Goal: Task Accomplishment & Management: Manage account settings

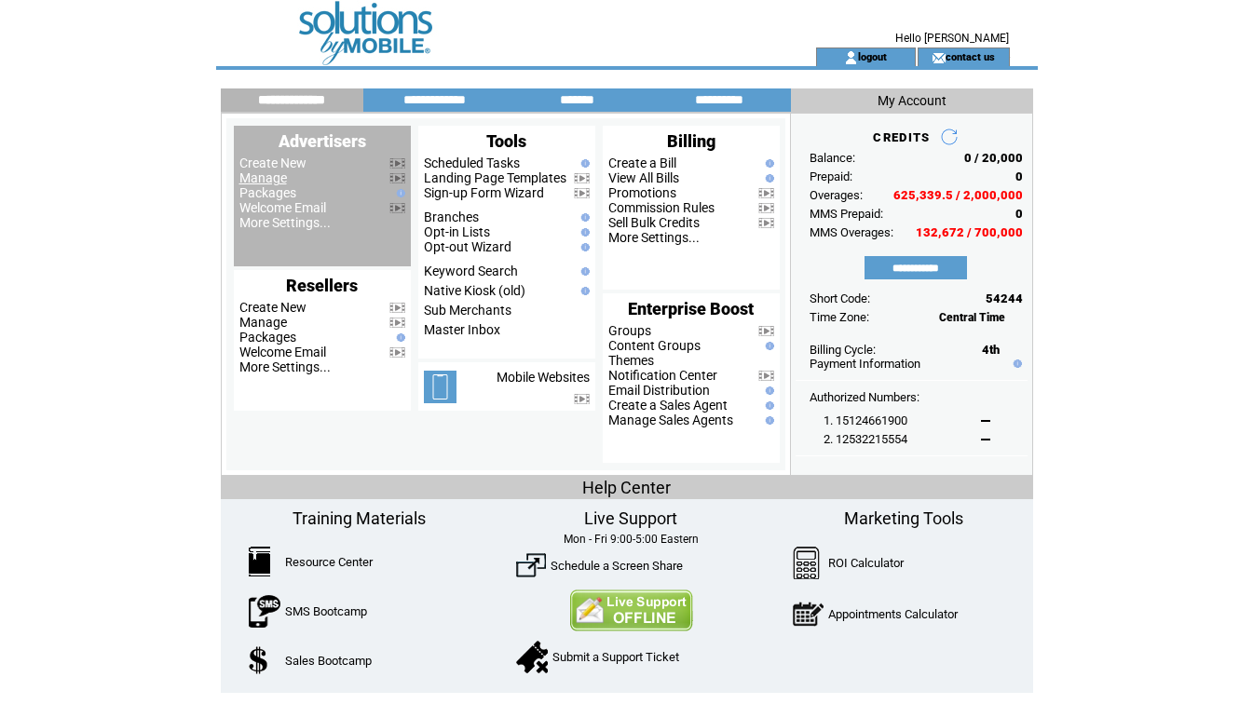
click at [270, 178] on link "Manage" at bounding box center [263, 177] width 48 height 15
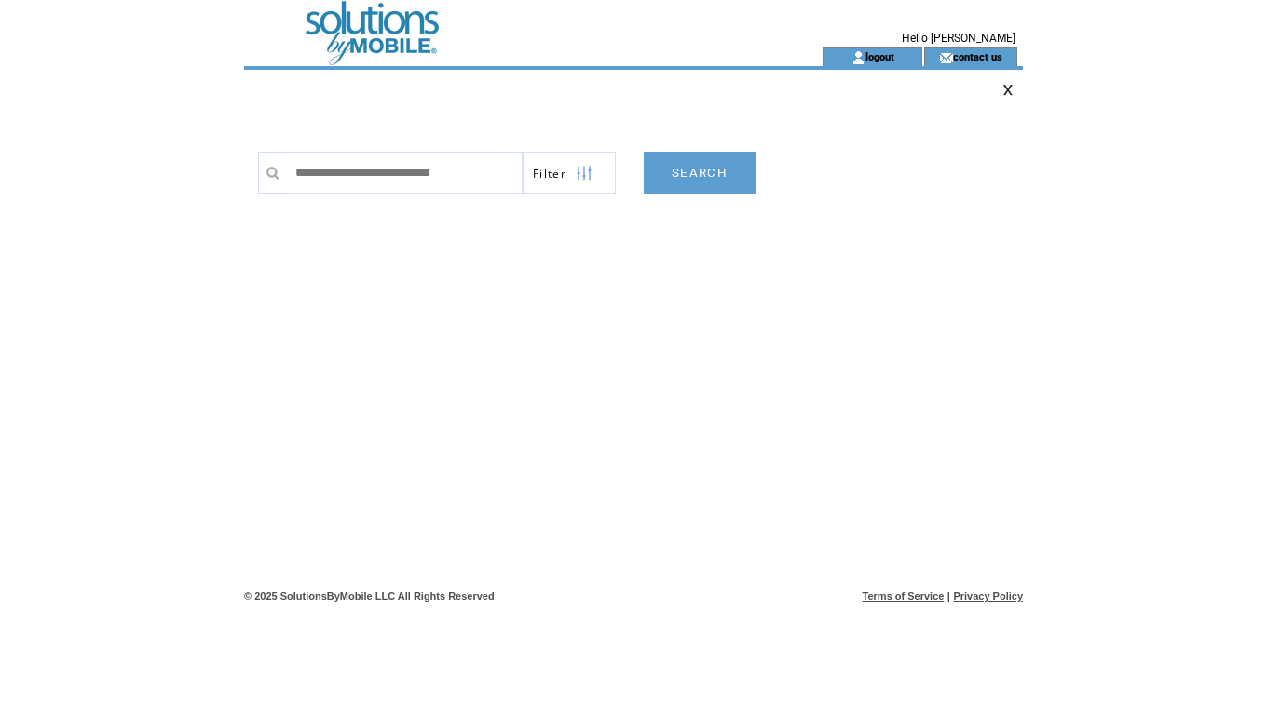
scroll to position [0, 8]
type input "**********"
click at [663, 172] on link "SEARCH" at bounding box center [700, 173] width 112 height 42
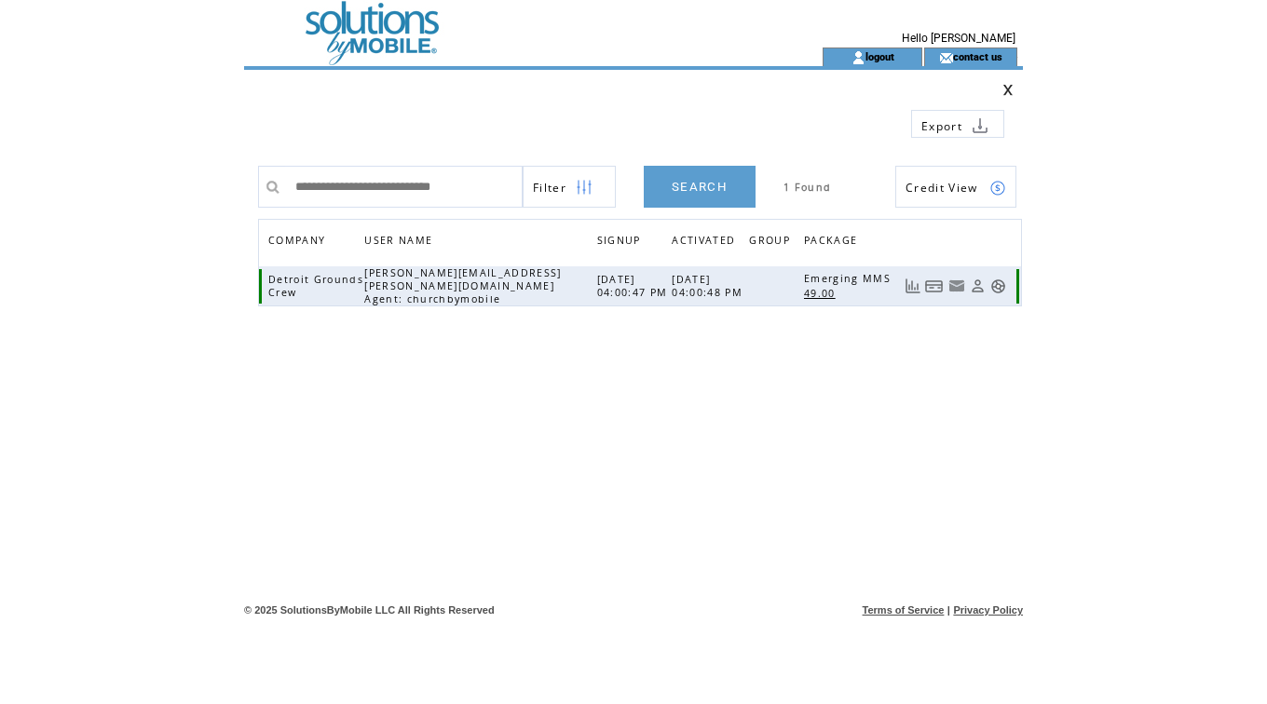
click at [998, 286] on link at bounding box center [998, 287] width 16 height 16
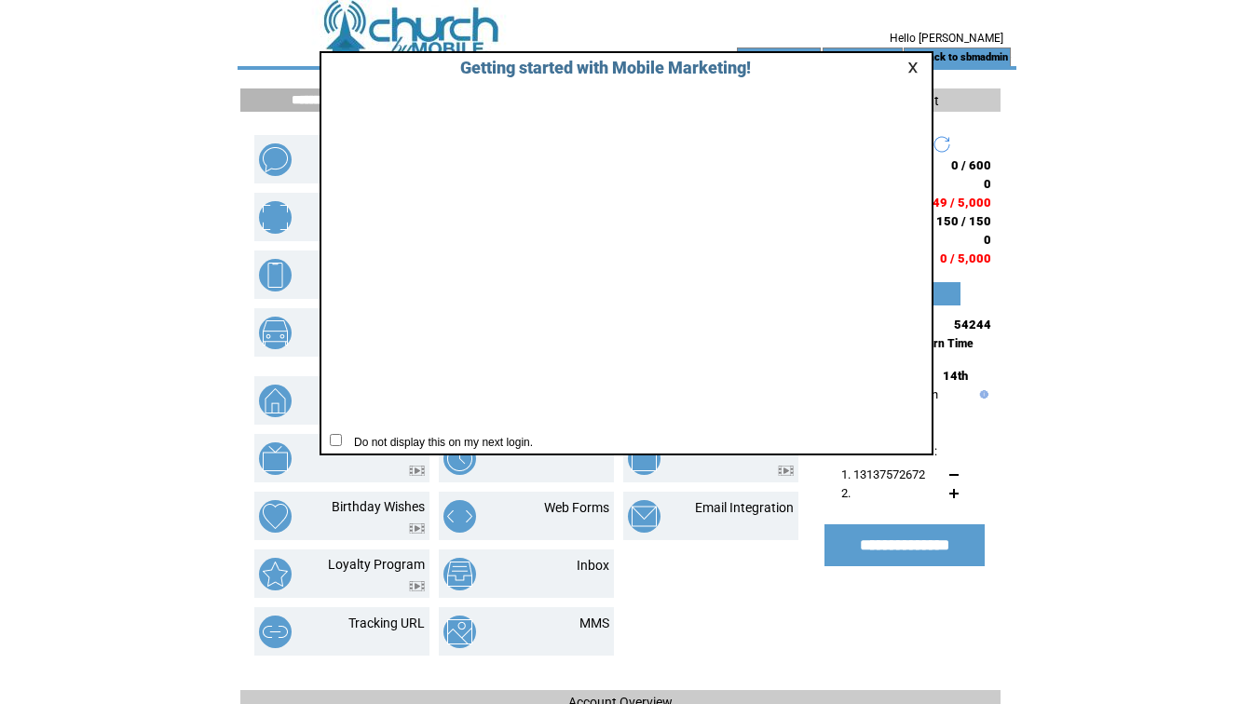
click at [914, 63] on link at bounding box center [915, 67] width 17 height 12
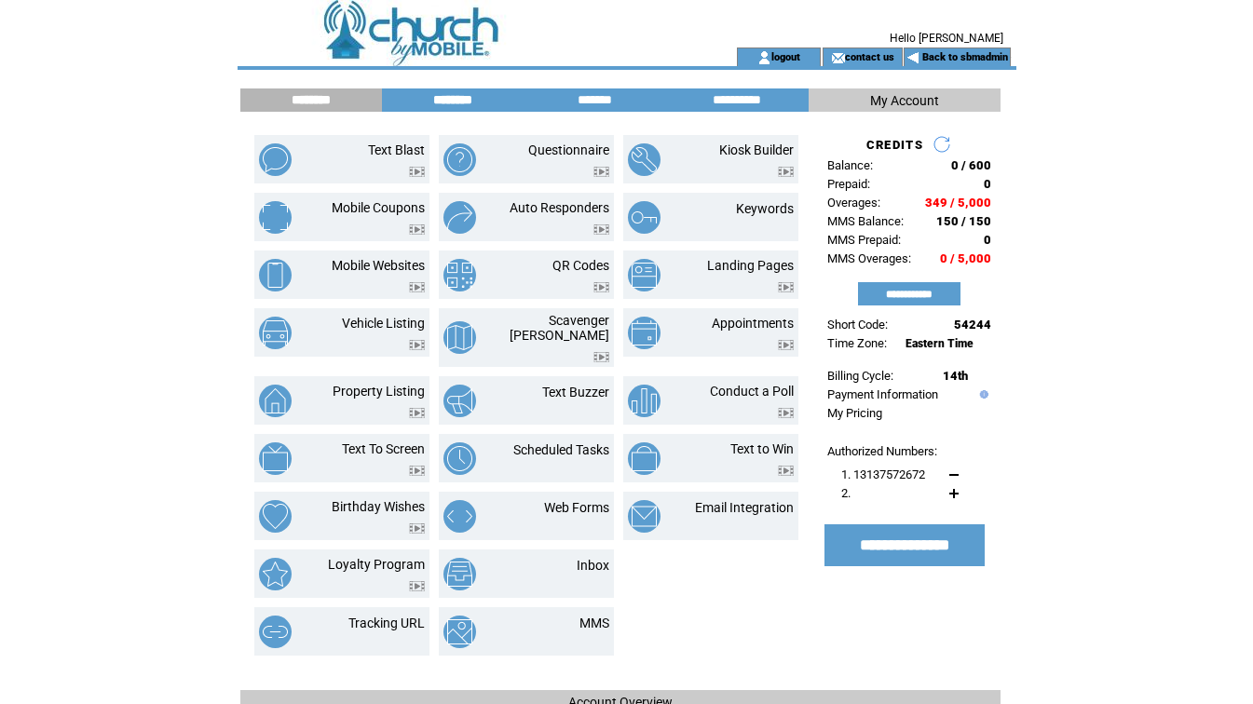
click at [432, 95] on input "********" at bounding box center [453, 100] width 140 height 16
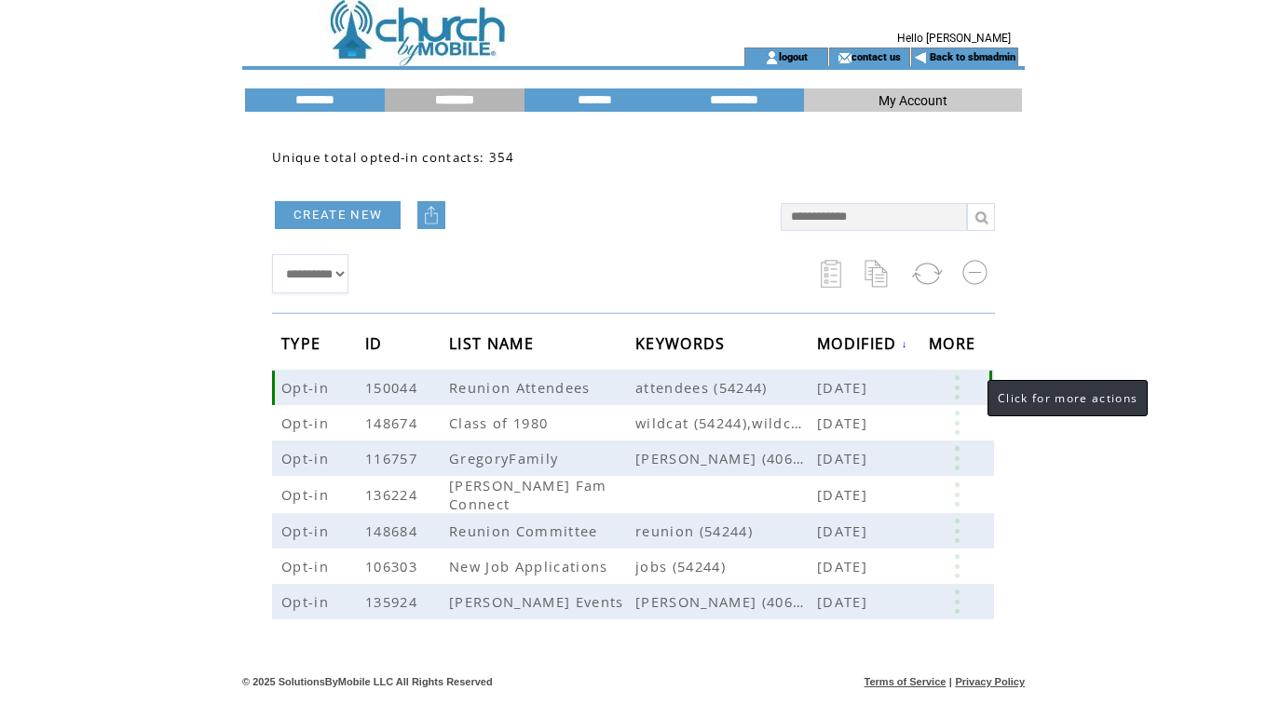
click at [968, 391] on link at bounding box center [957, 387] width 56 height 24
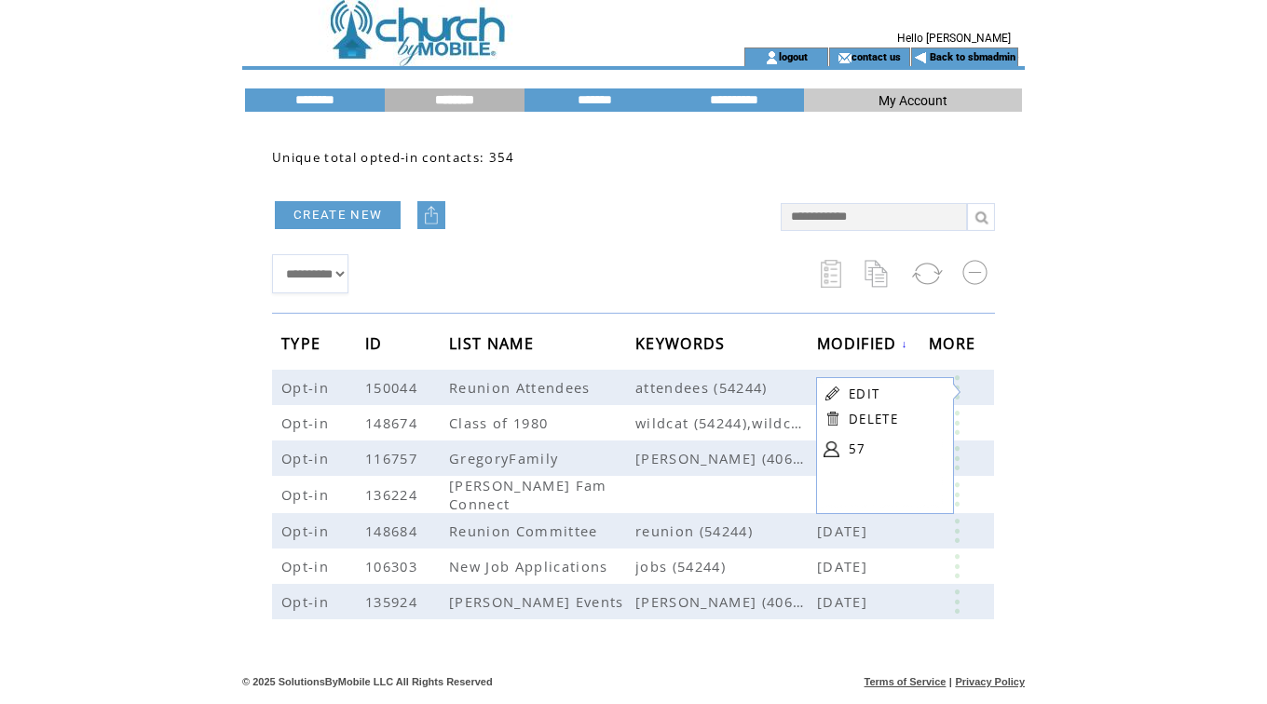
click at [1126, 441] on html "**********" at bounding box center [633, 352] width 1267 height 704
click at [600, 102] on input "*******" at bounding box center [594, 100] width 140 height 16
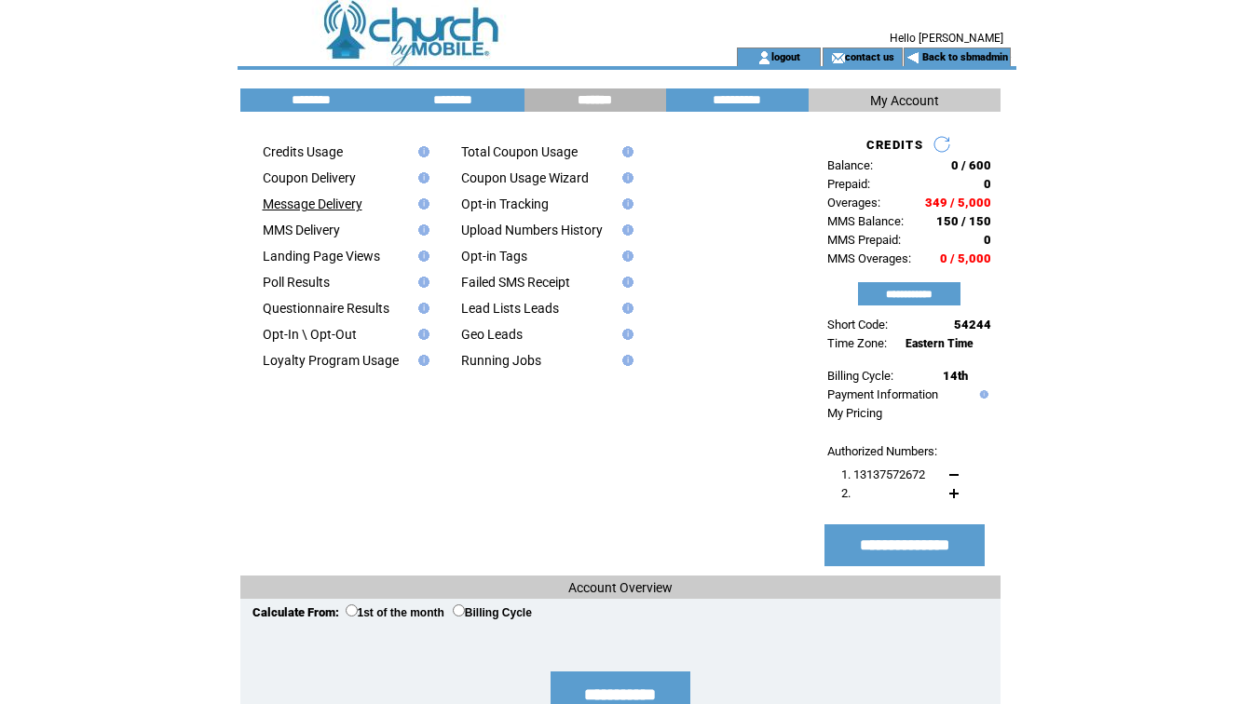
click at [304, 207] on link "Message Delivery" at bounding box center [313, 204] width 100 height 15
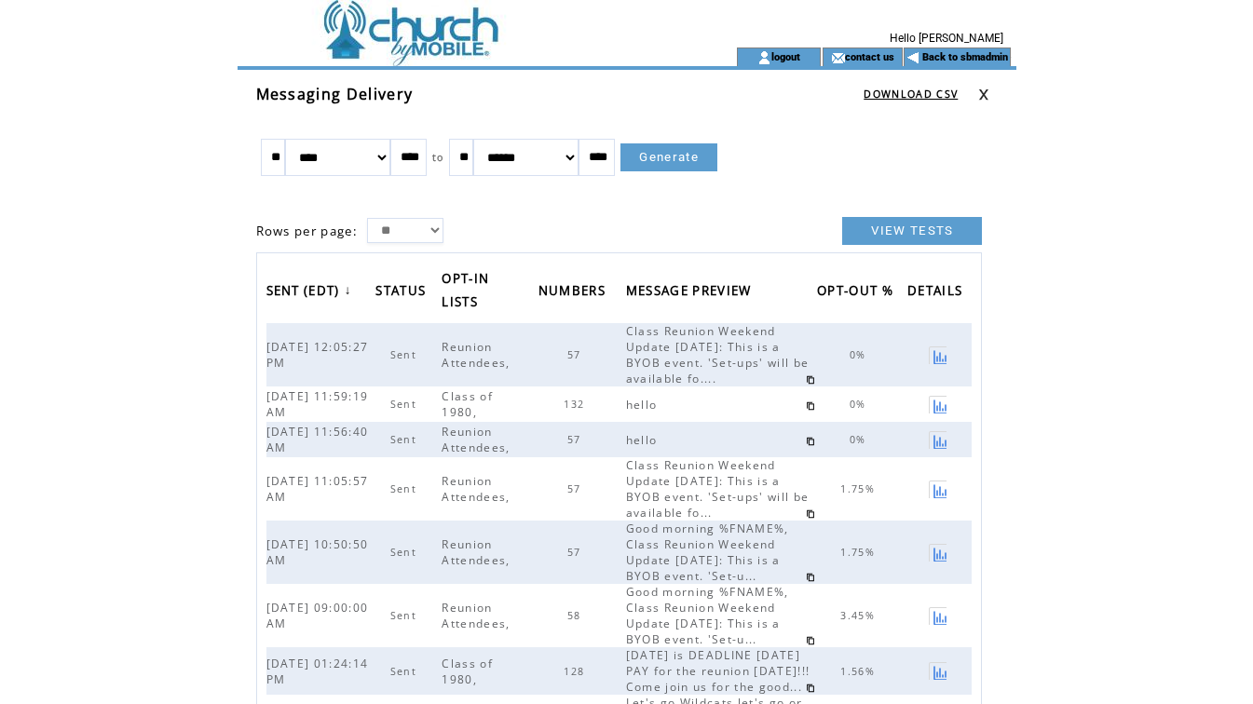
click at [937, 352] on link at bounding box center [938, 356] width 18 height 18
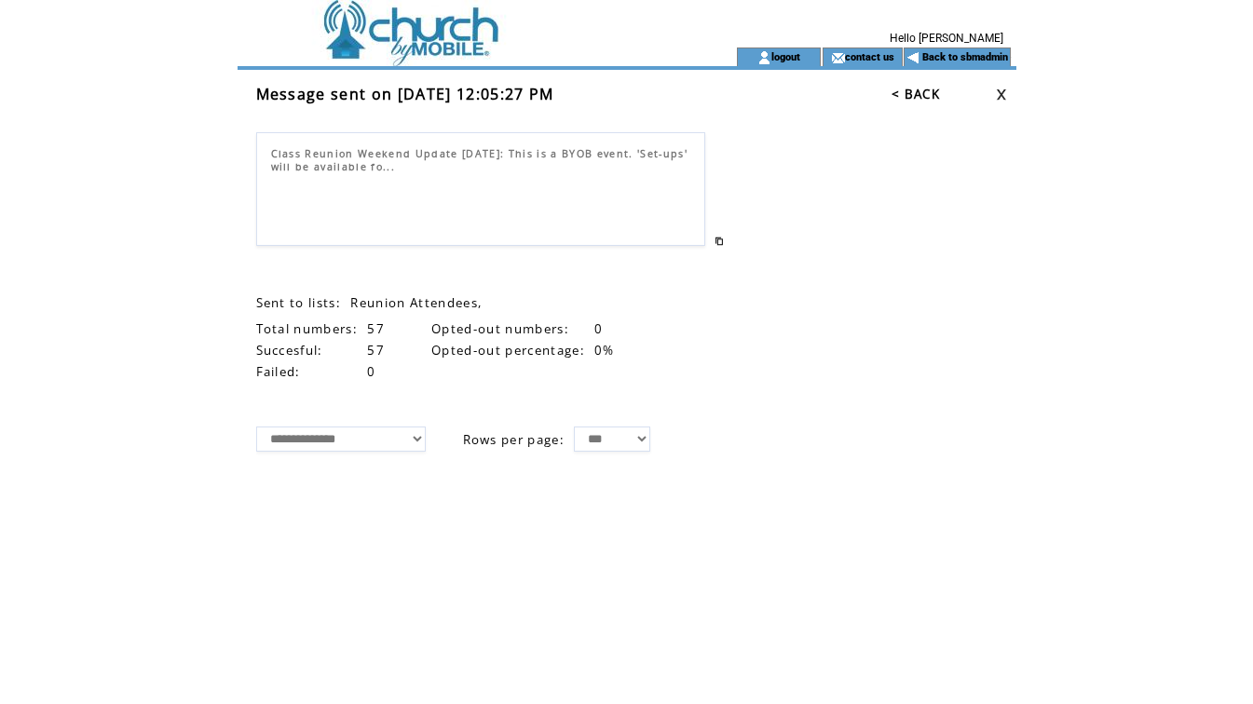
drag, startPoint x: 930, startPoint y: 96, endPoint x: 942, endPoint y: 116, distance: 23.0
click at [930, 96] on link "< BACK" at bounding box center [915, 94] width 48 height 17
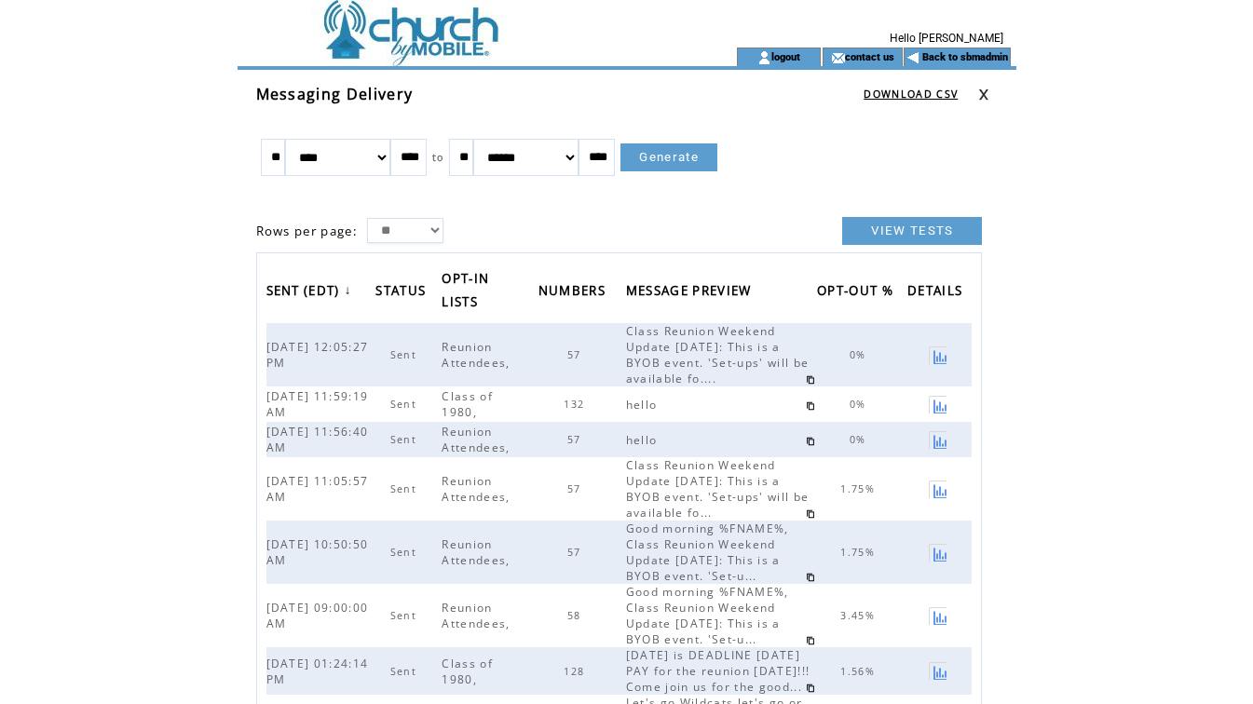
click at [422, 39] on td at bounding box center [462, 24] width 448 height 48
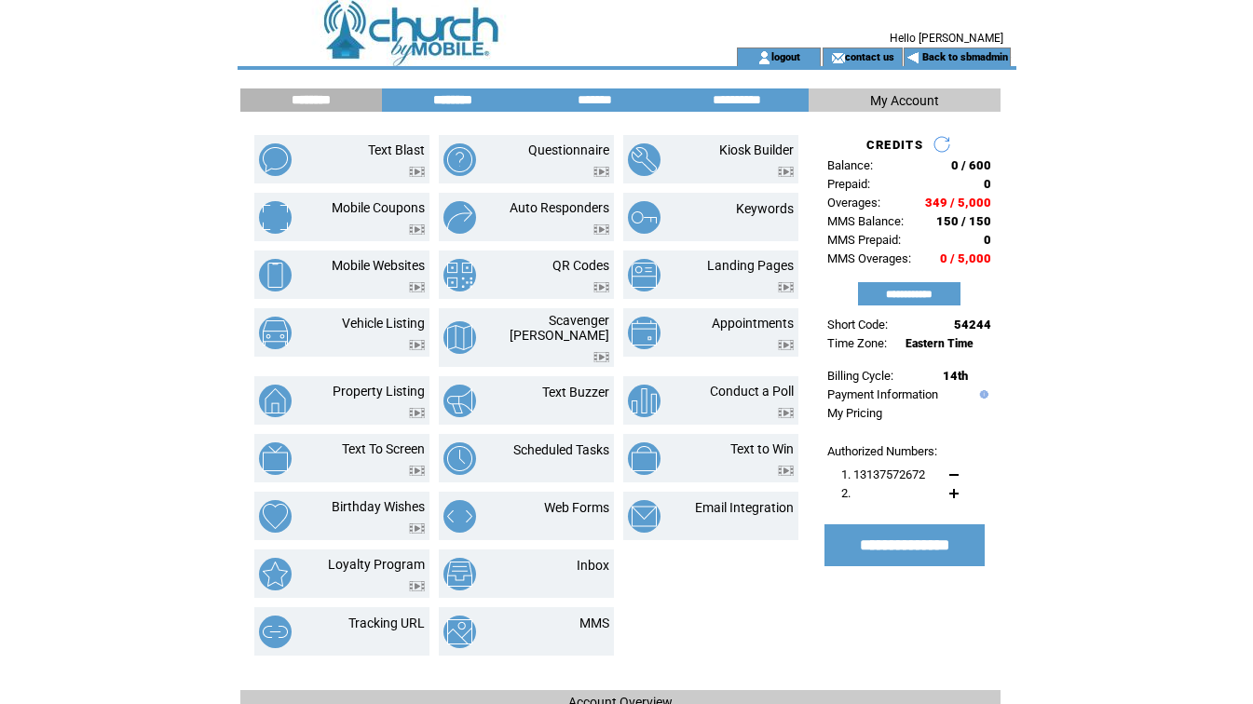
click at [469, 103] on input "********" at bounding box center [453, 100] width 140 height 16
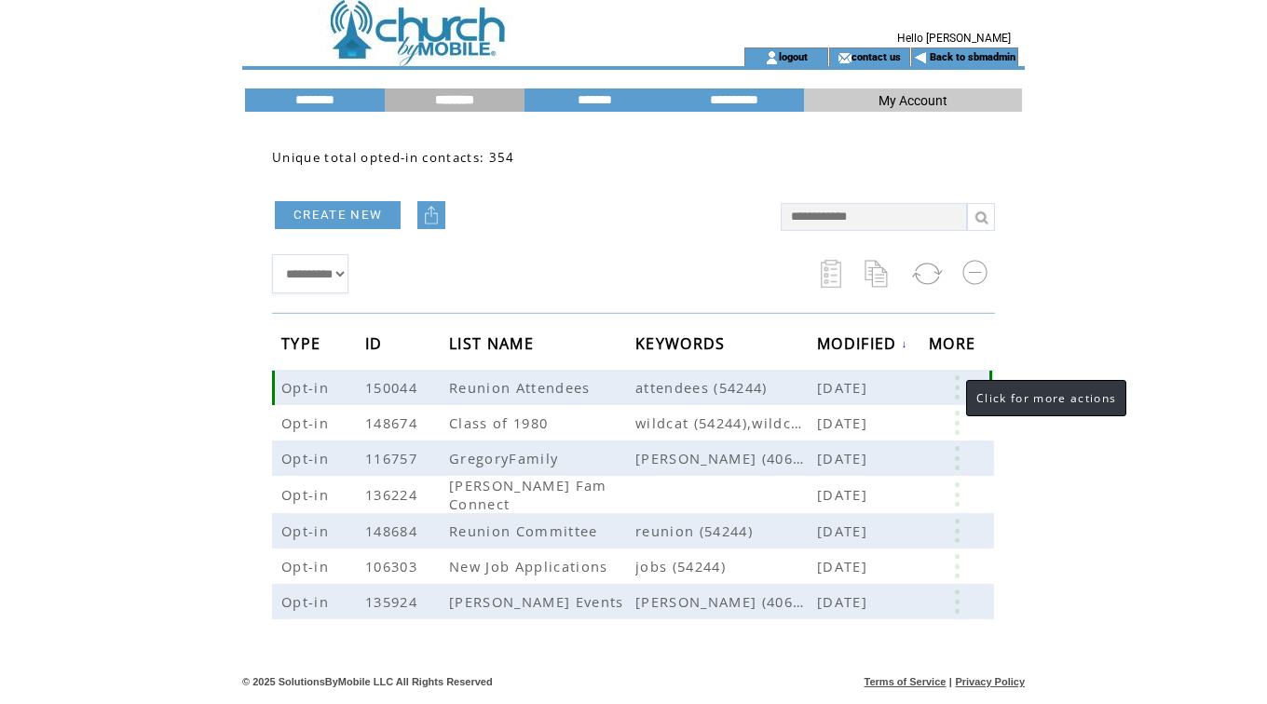
click at [948, 383] on link at bounding box center [957, 387] width 56 height 24
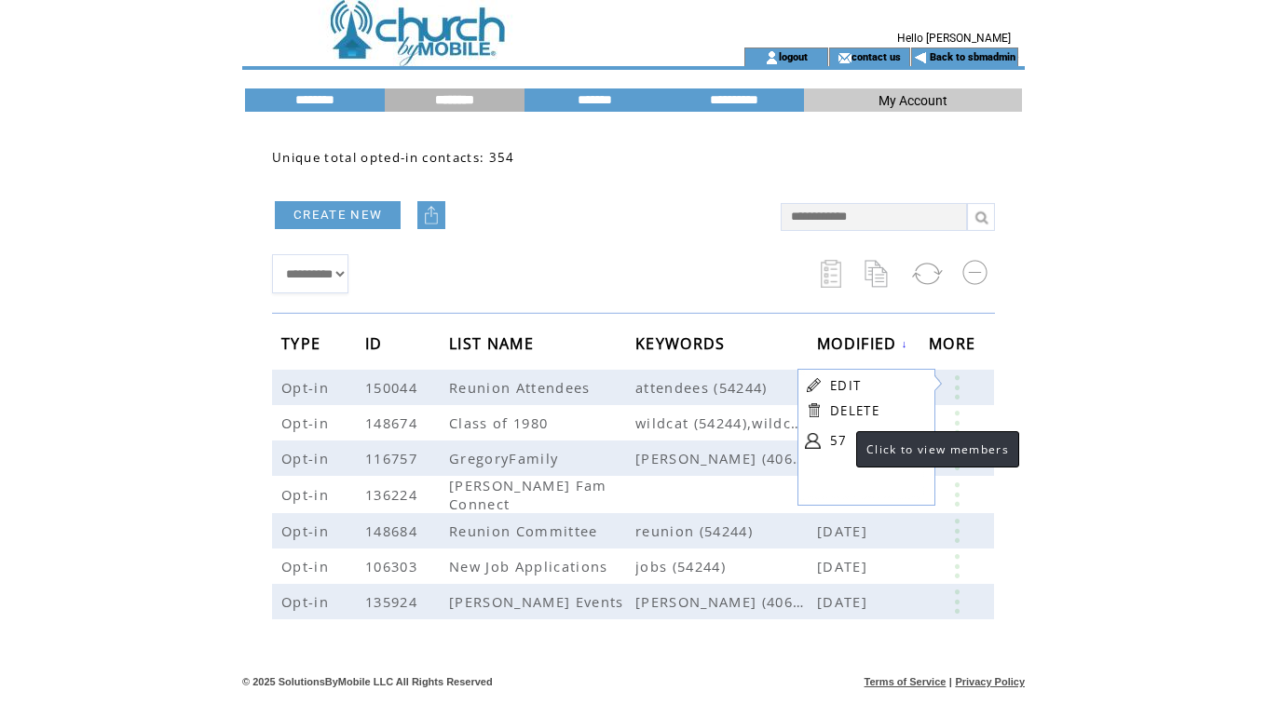
click at [837, 444] on link "57" at bounding box center [876, 441] width 93 height 28
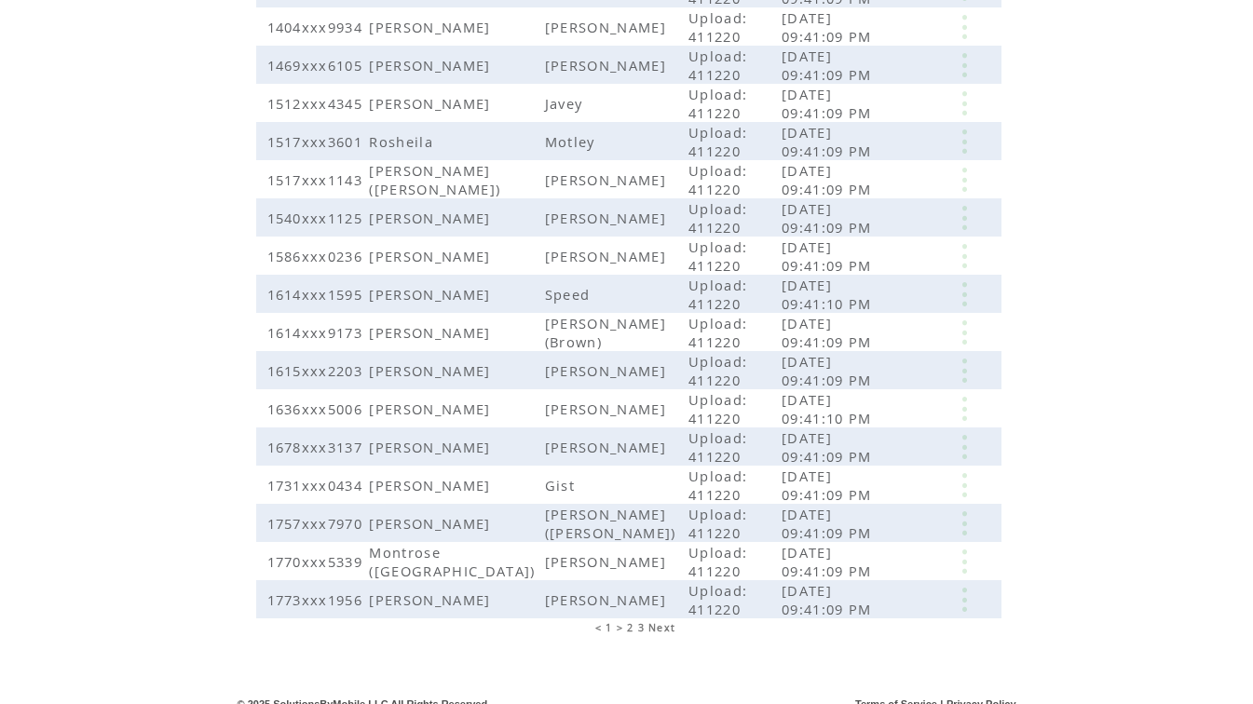
scroll to position [358, 0]
click at [660, 620] on span "Next" at bounding box center [661, 626] width 27 height 13
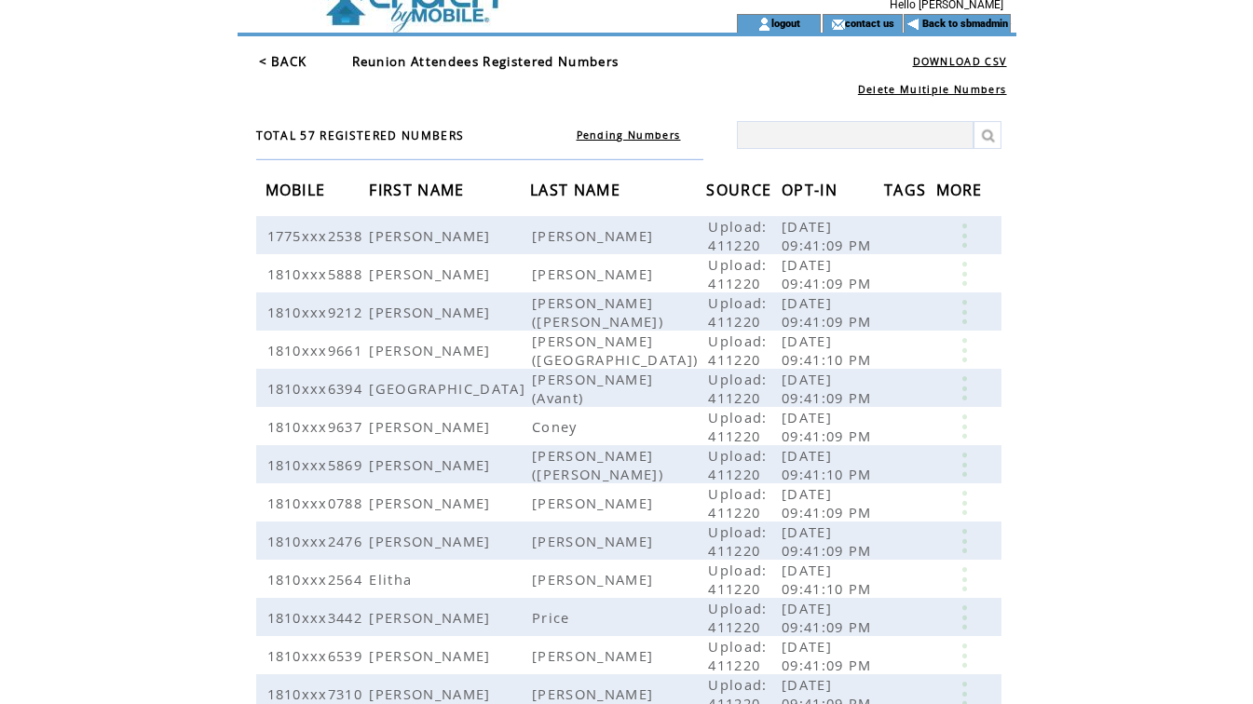
scroll to position [55, 0]
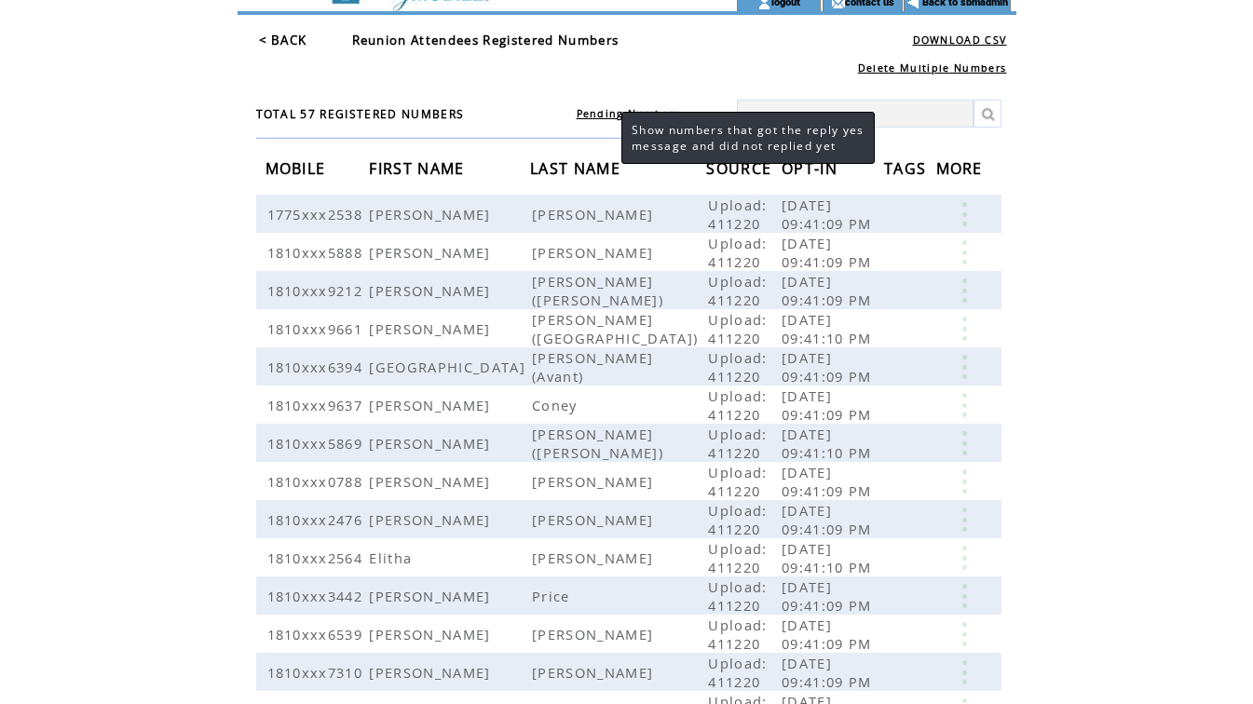
click at [603, 114] on link "Pending Numbers" at bounding box center [629, 113] width 104 height 13
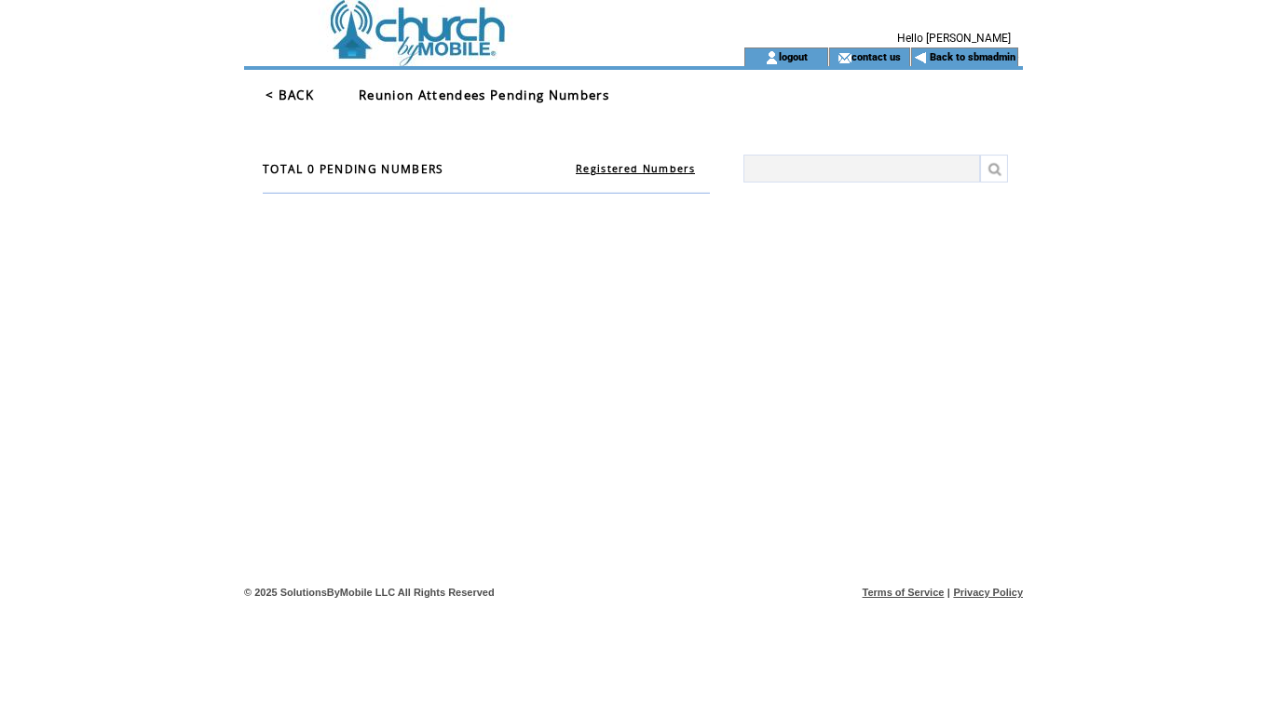
click at [295, 91] on link "< BACK" at bounding box center [289, 95] width 48 height 17
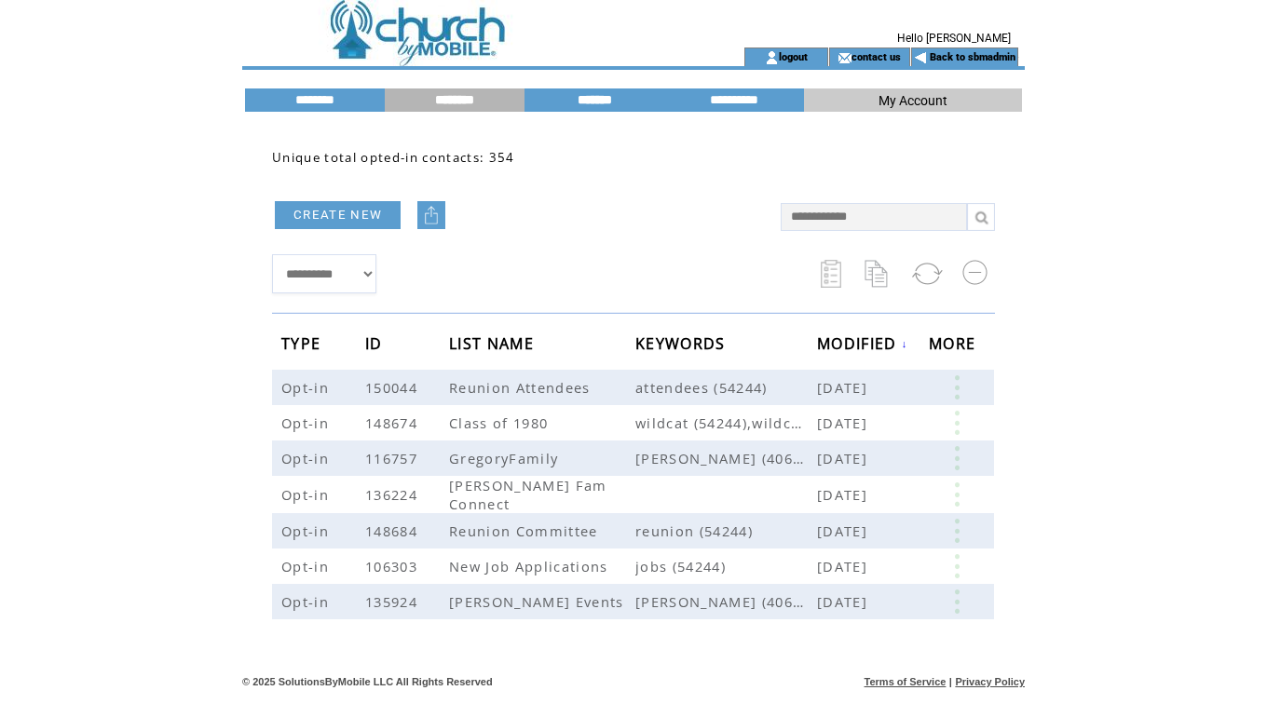
click at [608, 98] on input "*******" at bounding box center [594, 100] width 140 height 16
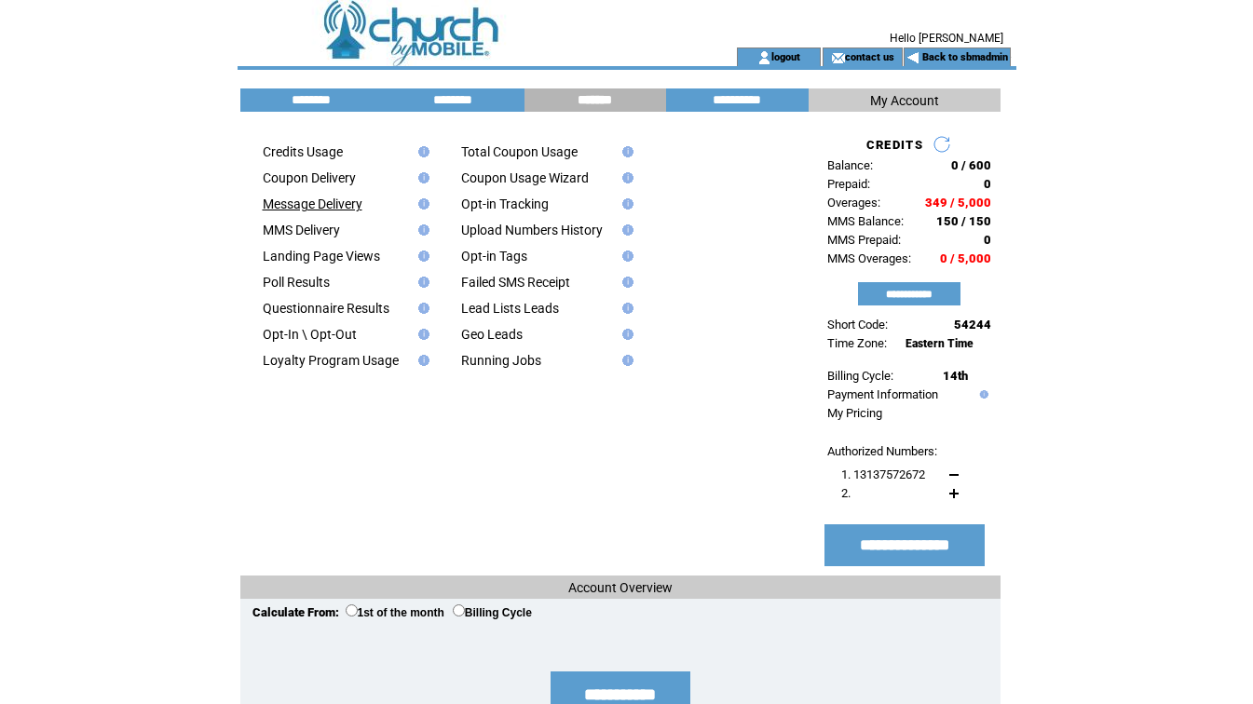
click at [306, 207] on link "Message Delivery" at bounding box center [313, 204] width 100 height 15
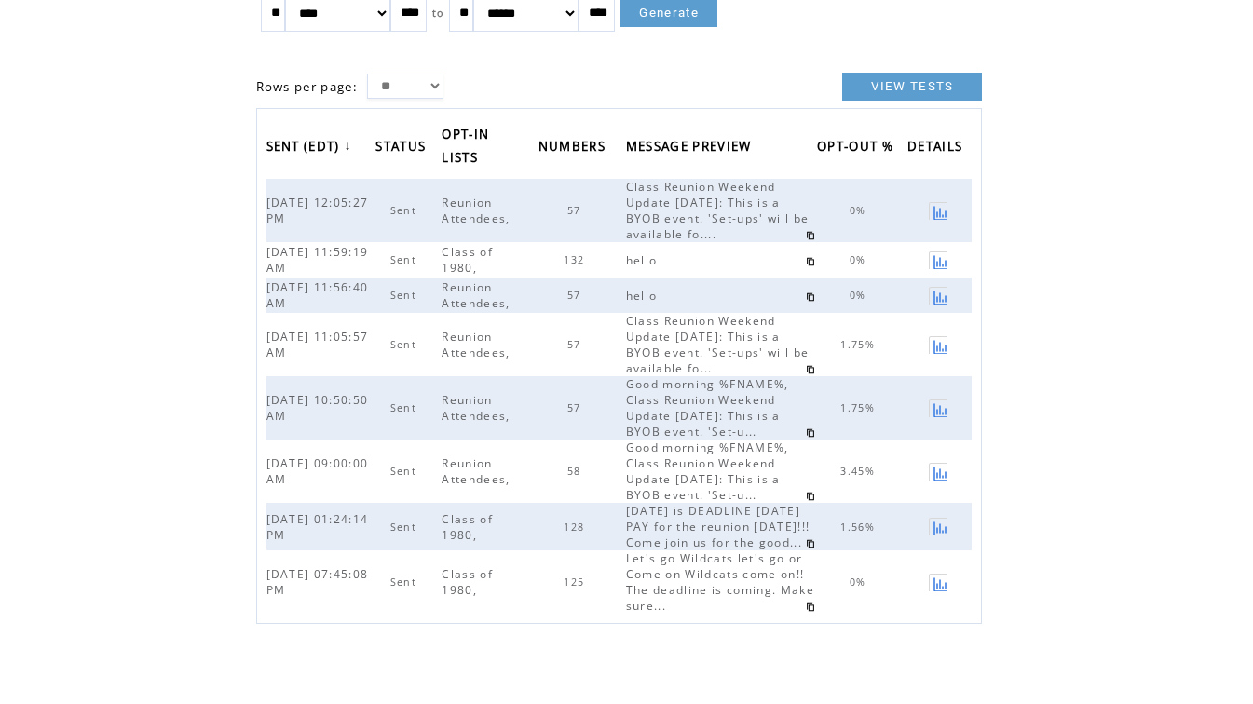
scroll to position [170, 0]
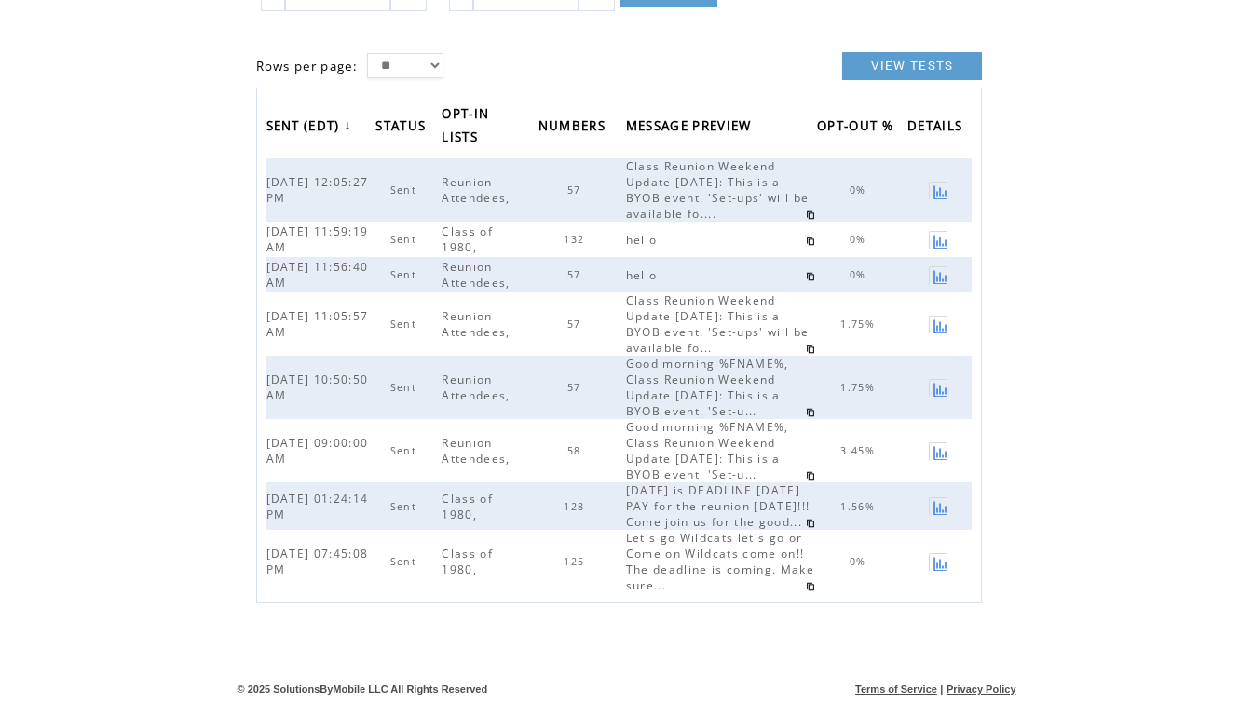
click at [1068, 211] on html "**********" at bounding box center [626, 187] width 1253 height 704
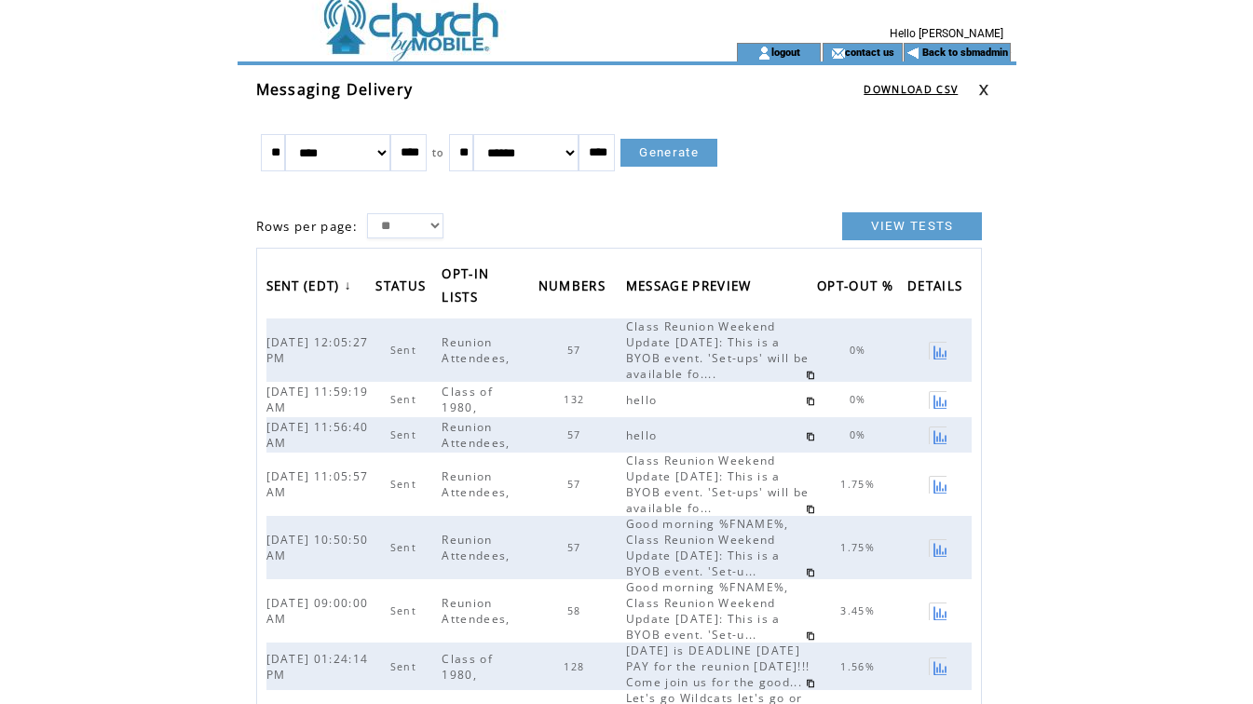
scroll to position [7, 0]
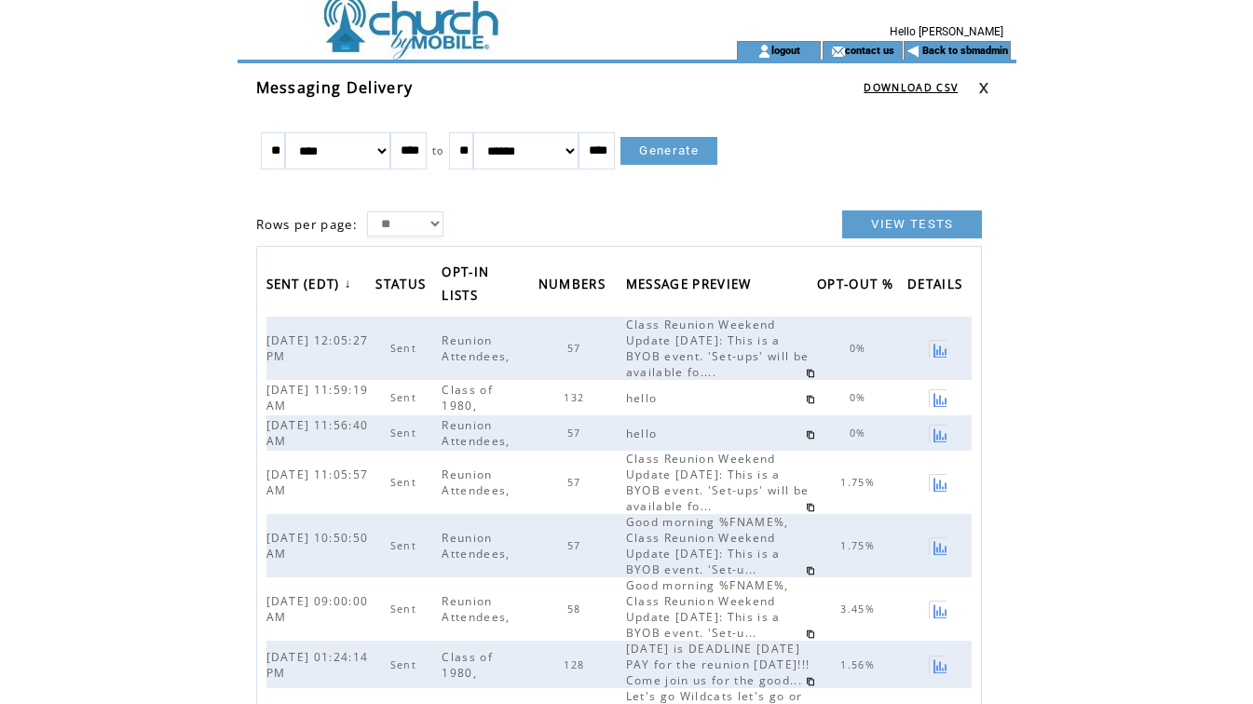
click at [987, 85] on link at bounding box center [983, 88] width 11 height 12
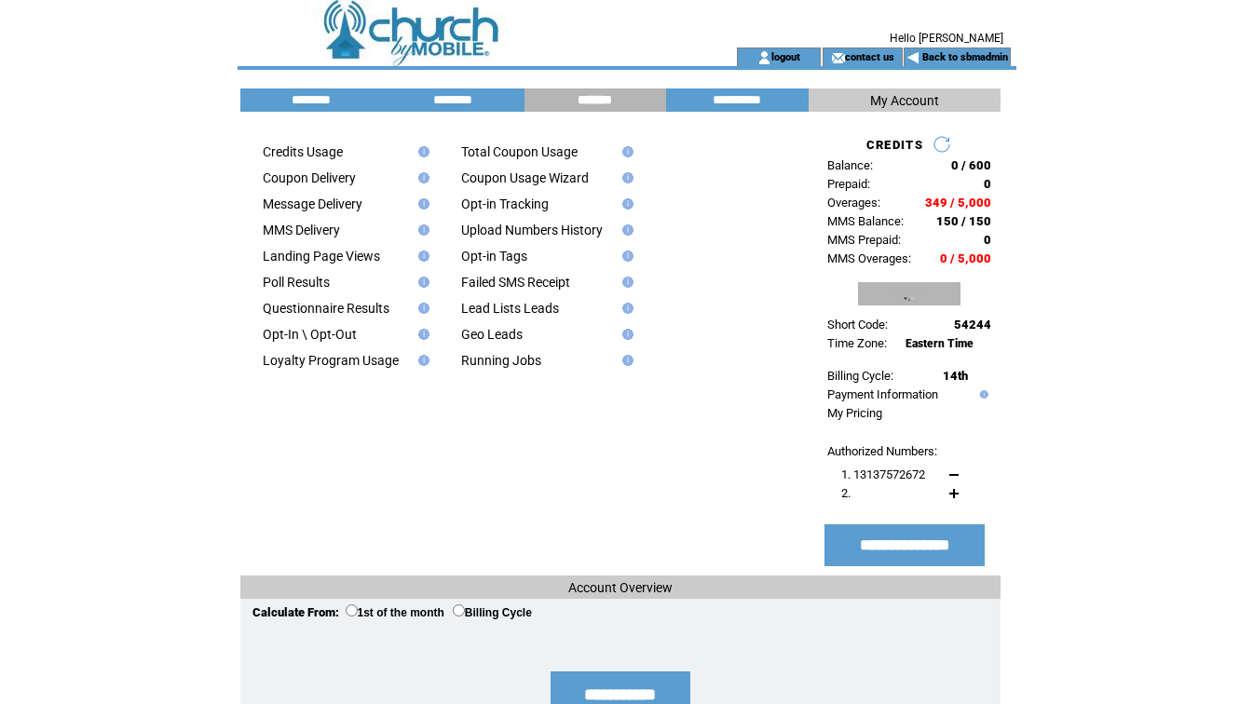
click at [921, 301] on input "**********" at bounding box center [909, 293] width 102 height 23
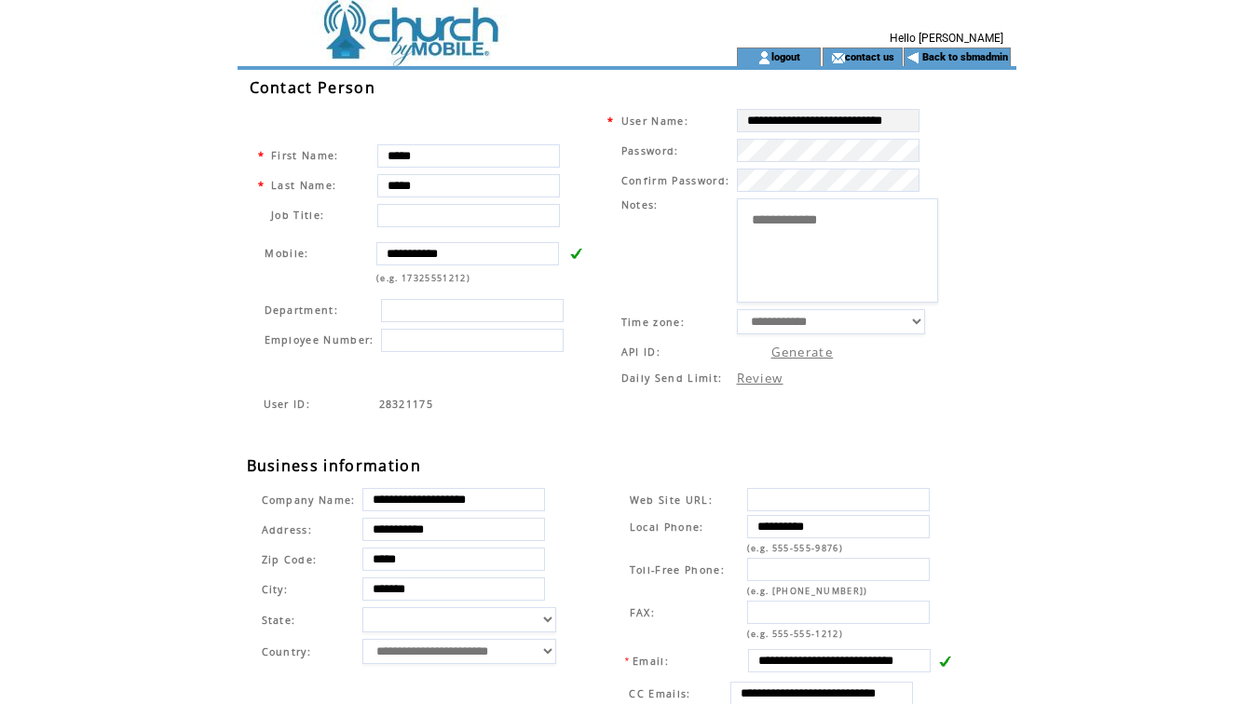
drag, startPoint x: 541, startPoint y: 497, endPoint x: 269, endPoint y: 468, distance: 273.6
click at [269, 468] on div "**********" at bounding box center [636, 493] width 779 height 837
click at [1120, 152] on html "**********" at bounding box center [626, 352] width 1253 height 704
drag, startPoint x: 439, startPoint y: 401, endPoint x: 380, endPoint y: 402, distance: 58.7
click at [380, 402] on td "28321175" at bounding box center [660, 404] width 565 height 15
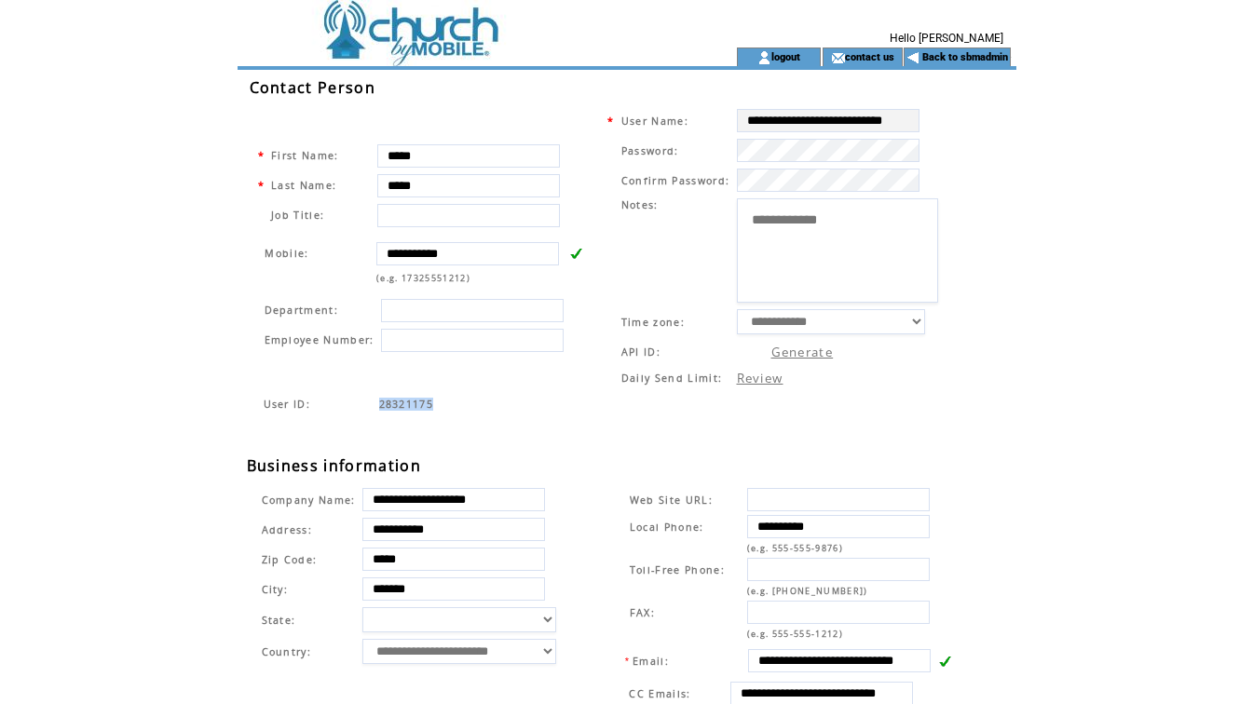
copy span "28321175"
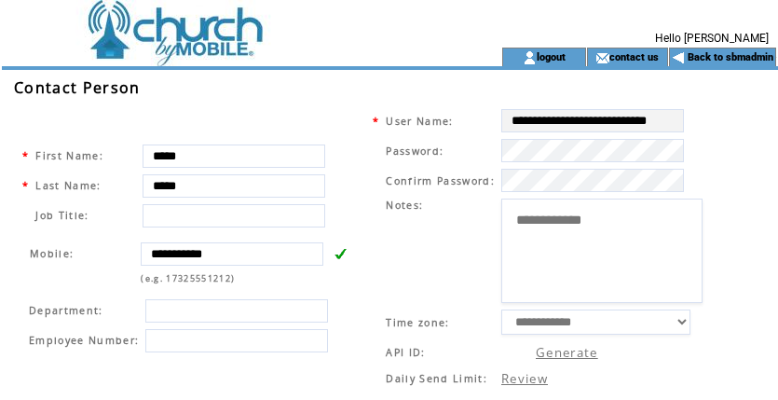
click at [188, 34] on td at bounding box center [226, 24] width 448 height 48
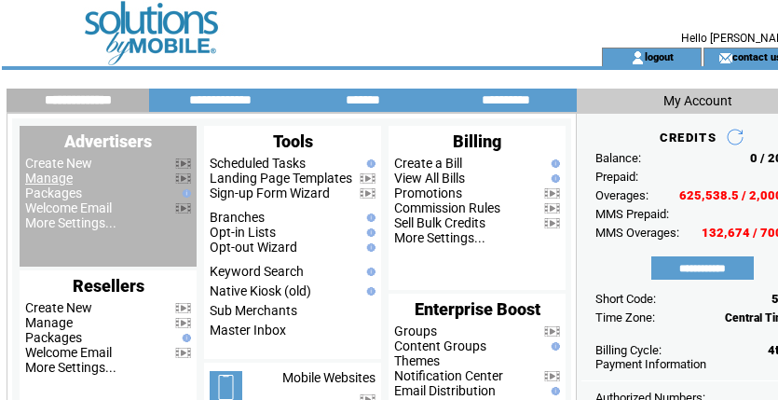
click at [41, 181] on link "Manage" at bounding box center [49, 177] width 48 height 15
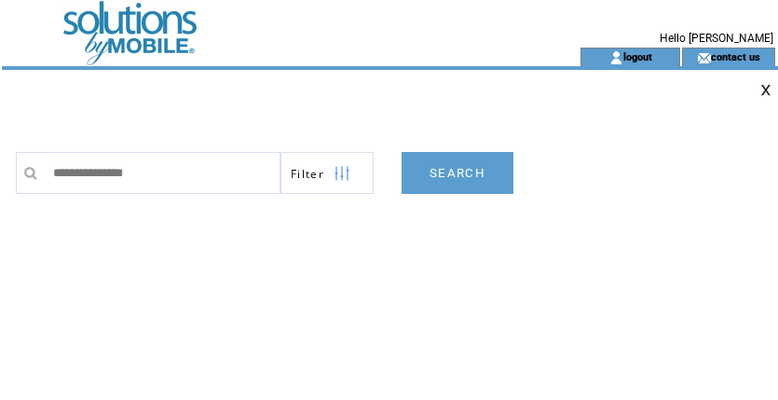
type input "**********"
click at [460, 169] on link "SEARCH" at bounding box center [457, 173] width 112 height 42
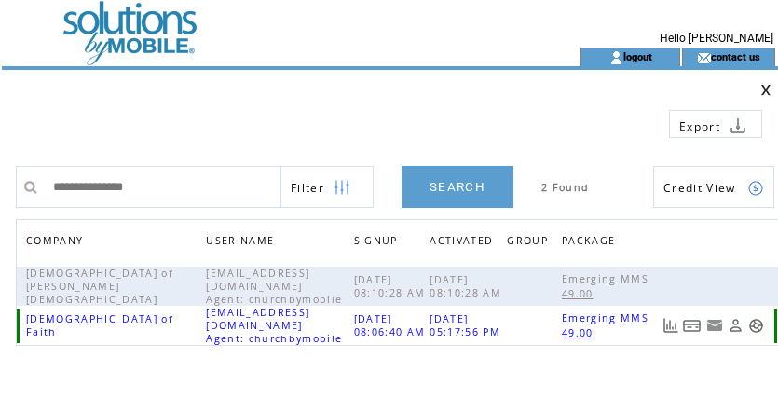
click at [692, 331] on link at bounding box center [692, 326] width 19 height 16
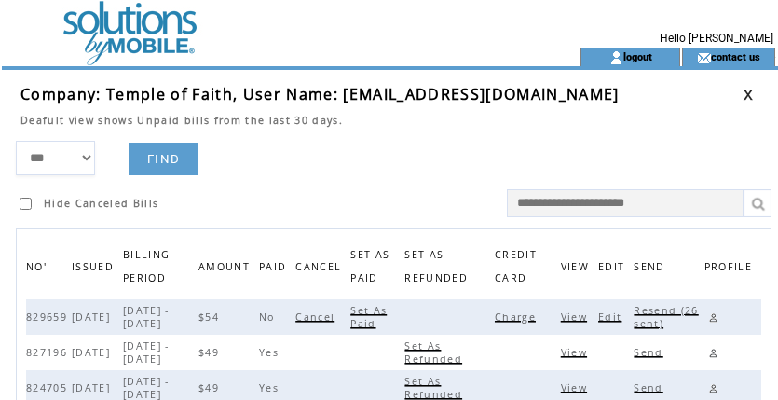
click at [524, 319] on span "Charge" at bounding box center [518, 316] width 46 height 13
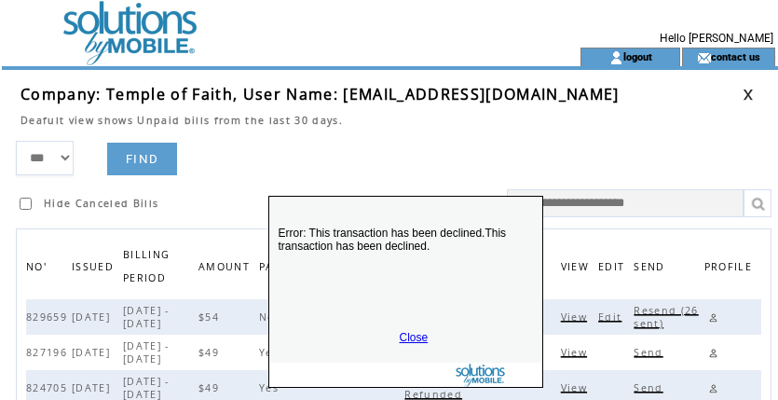
drag, startPoint x: 433, startPoint y: 332, endPoint x: 451, endPoint y: 223, distance: 110.4
click at [455, 221] on p "Error: This transaction has been declined.This transaction has been declined." at bounding box center [405, 264] width 273 height 112
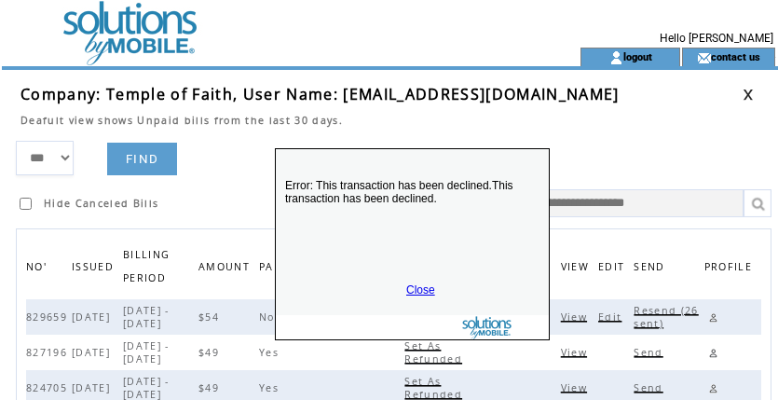
click at [417, 286] on link "Close" at bounding box center [420, 289] width 29 height 13
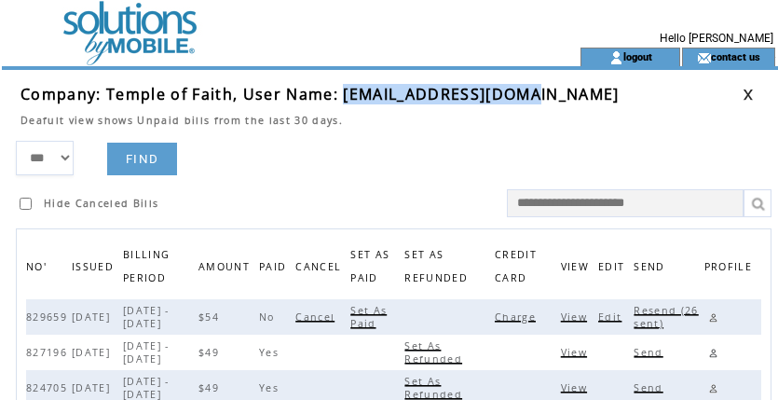
drag, startPoint x: 339, startPoint y: 90, endPoint x: 535, endPoint y: 88, distance: 195.6
click at [535, 88] on td "Company: Temple of Faith, User Name: tofaugusta@gmail.com" at bounding box center [381, 94] width 722 height 20
copy span "tofaugusta@gmail.com"
drag, startPoint x: 711, startPoint y: 313, endPoint x: 688, endPoint y: 304, distance: 24.2
click at [711, 313] on link at bounding box center [713, 317] width 18 height 18
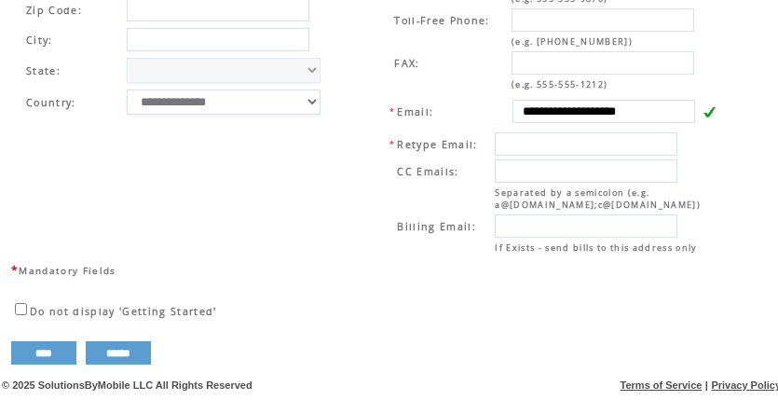
scroll to position [791, 0]
click at [315, 150] on td "**********" at bounding box center [184, 96] width 342 height 328
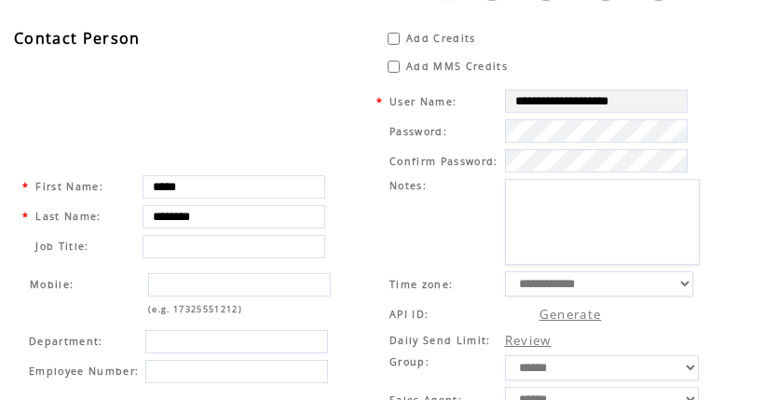
scroll to position [0, 0]
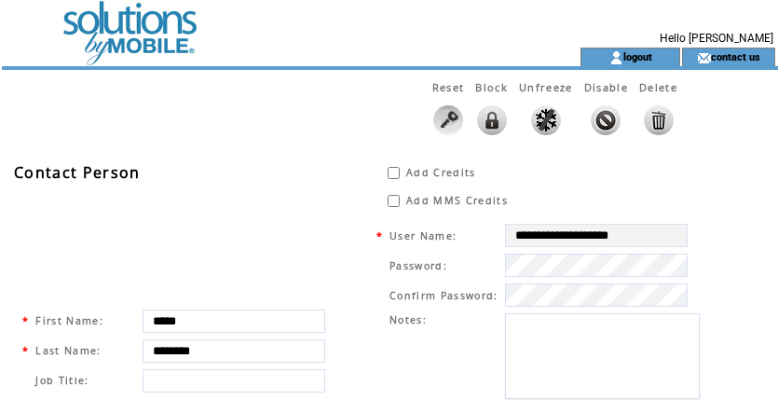
click at [120, 31] on td at bounding box center [257, 24] width 511 height 48
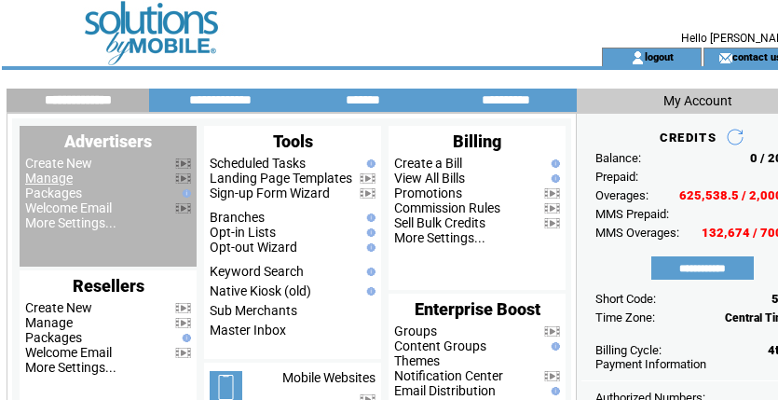
click at [39, 179] on link "Manage" at bounding box center [49, 177] width 48 height 15
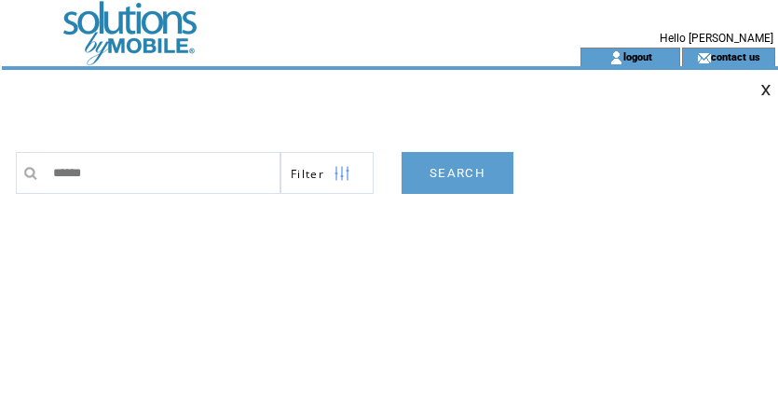
type input "*******"
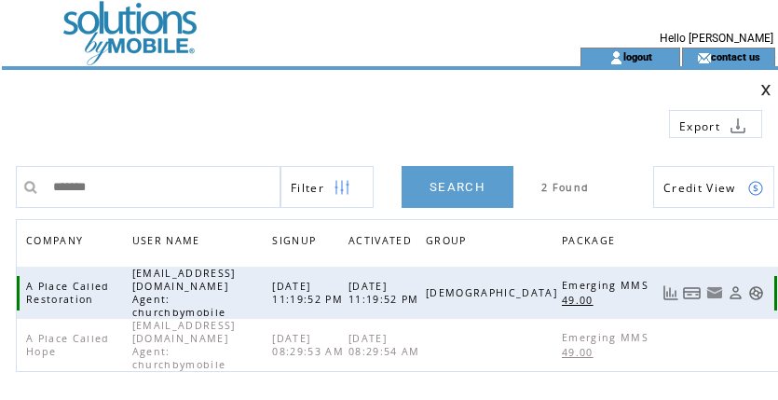
click at [695, 290] on link at bounding box center [692, 293] width 19 height 16
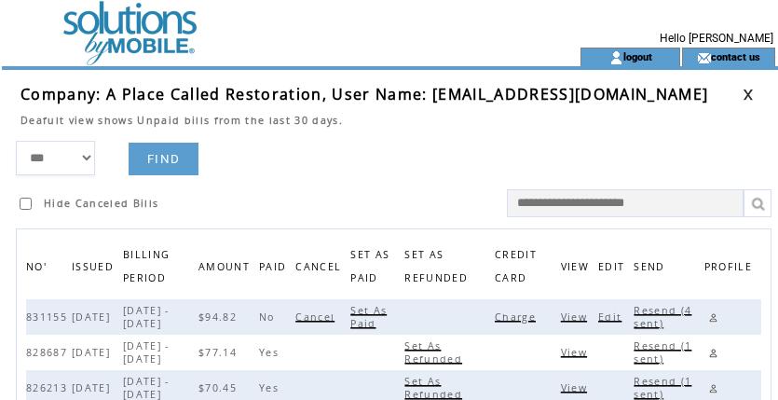
click at [577, 317] on span "View" at bounding box center [576, 316] width 31 height 13
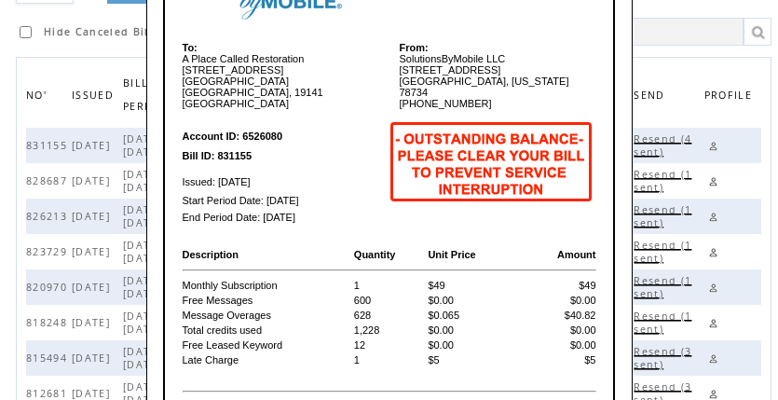
scroll to position [175, 0]
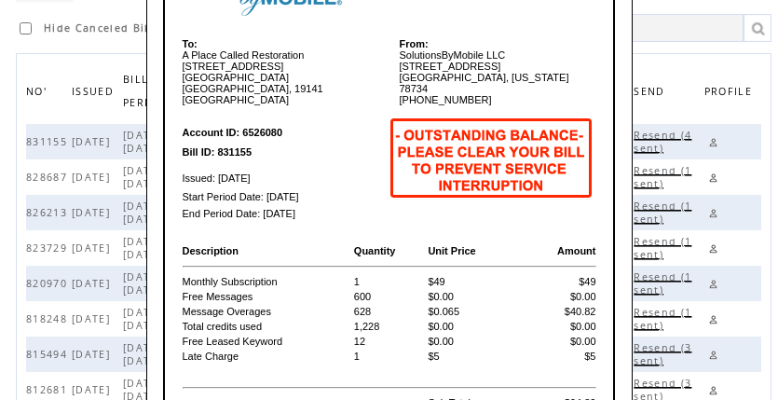
drag, startPoint x: 242, startPoint y: 128, endPoint x: 276, endPoint y: 126, distance: 33.6
drag, startPoint x: 276, startPoint y: 126, endPoint x: 243, endPoint y: 120, distance: 33.1
click at [243, 127] on b "Account ID: 6526080" at bounding box center [233, 132] width 101 height 11
drag, startPoint x: 243, startPoint y: 120, endPoint x: 290, endPoint y: 119, distance: 46.6
click at [290, 119] on td "Account ID: 6526080" at bounding box center [283, 126] width 202 height 32
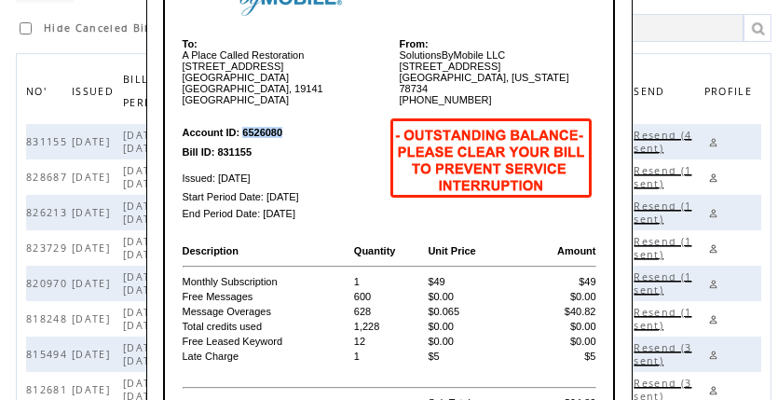
copy b "6526080"
drag, startPoint x: 220, startPoint y: 141, endPoint x: 253, endPoint y: 141, distance: 33.5
click at [253, 143] on td "Bill ID: 831155" at bounding box center [283, 151] width 202 height 16
copy b "831155"
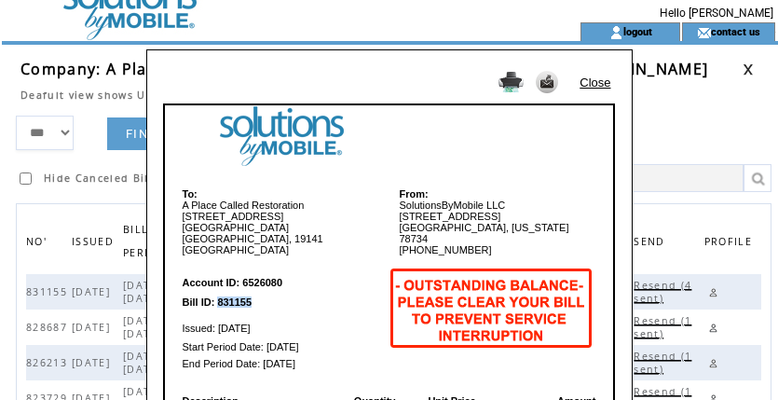
scroll to position [0, 0]
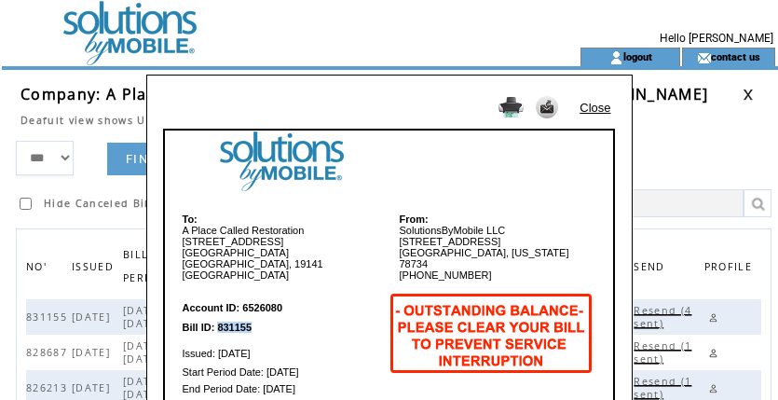
click at [593, 105] on link "Close" at bounding box center [594, 108] width 31 height 14
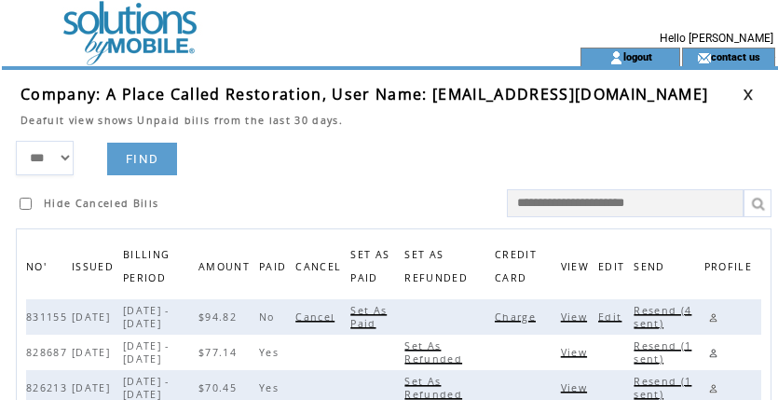
click at [656, 316] on span "Resend (4 sent)" at bounding box center [662, 317] width 58 height 26
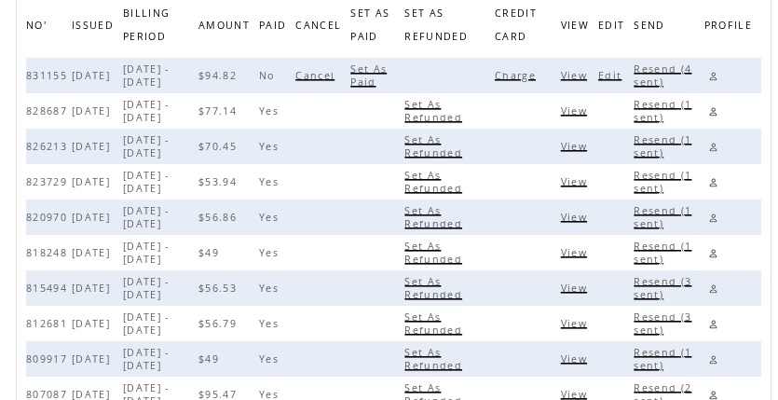
scroll to position [225, 0]
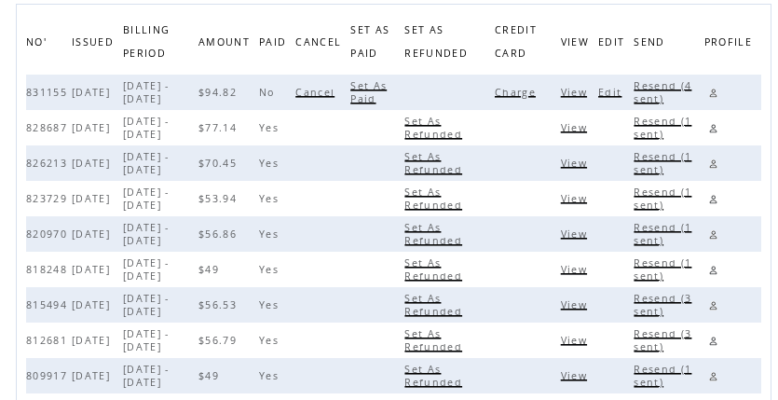
click at [717, 95] on link at bounding box center [713, 93] width 18 height 18
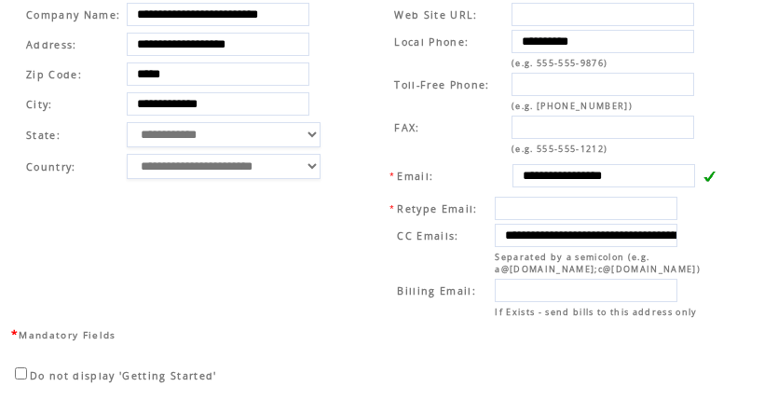
scroll to position [791, 0]
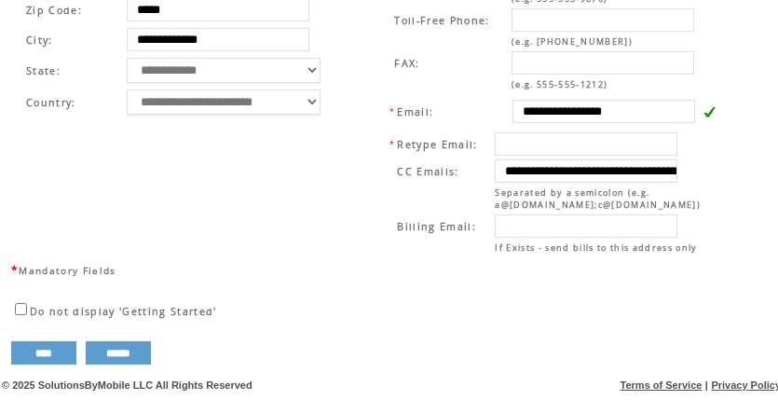
drag, startPoint x: 687, startPoint y: 97, endPoint x: 342, endPoint y: 80, distance: 345.1
click at [342, 80] on tr "**********" at bounding box center [374, 96] width 723 height 328
drag, startPoint x: 340, startPoint y: 22, endPoint x: 452, endPoint y: 56, distance: 116.7
click at [340, 22] on table "**********" at bounding box center [179, 26] width 331 height 187
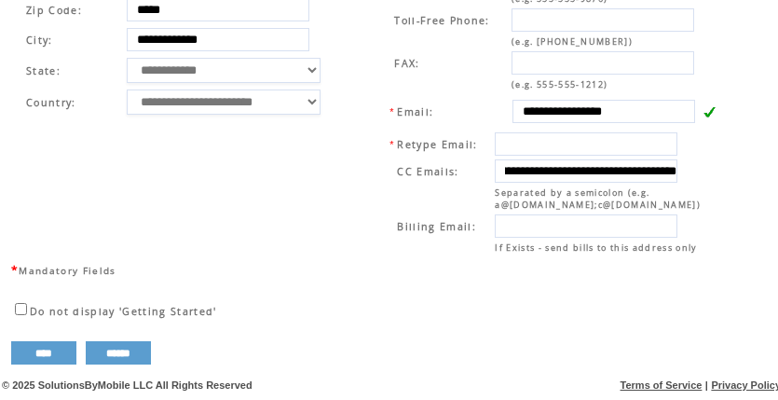
click at [532, 168] on input "**********" at bounding box center [586, 170] width 183 height 23
click at [349, 23] on td "**********" at bounding box center [184, 96] width 342 height 328
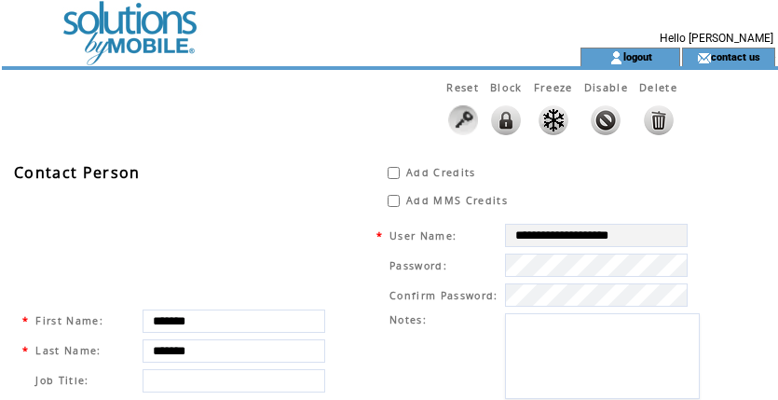
click at [110, 34] on td at bounding box center [257, 24] width 511 height 48
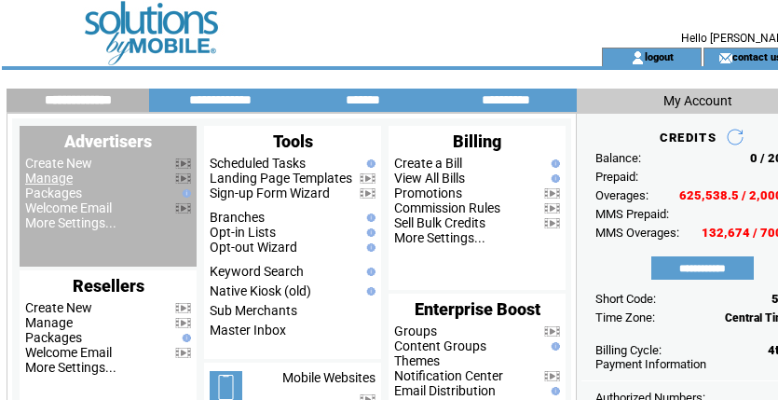
drag, startPoint x: 50, startPoint y: 178, endPoint x: 114, endPoint y: 185, distance: 63.8
click at [50, 178] on link "Manage" at bounding box center [49, 177] width 48 height 15
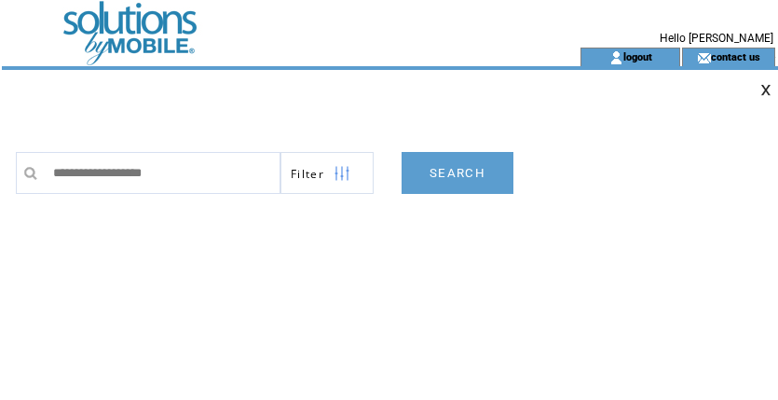
type input "**********"
click at [454, 171] on link "SEARCH" at bounding box center [457, 173] width 112 height 42
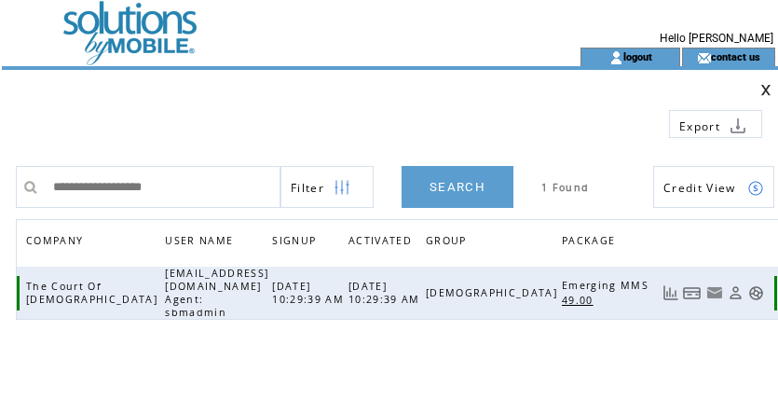
click at [693, 287] on link at bounding box center [692, 293] width 19 height 16
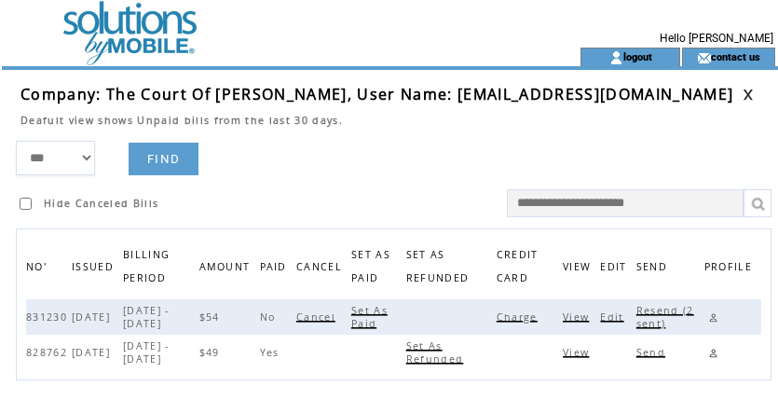
click at [522, 312] on span "Charge" at bounding box center [520, 316] width 46 height 13
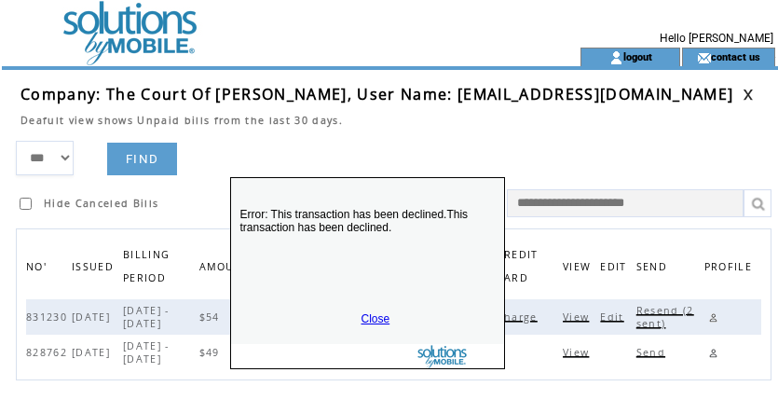
drag, startPoint x: 416, startPoint y: 337, endPoint x: 393, endPoint y: 254, distance: 86.1
click at [393, 254] on p "Error: This transaction has been declined.This transaction has been declined." at bounding box center [367, 245] width 273 height 112
click at [372, 318] on link "Close" at bounding box center [375, 317] width 29 height 13
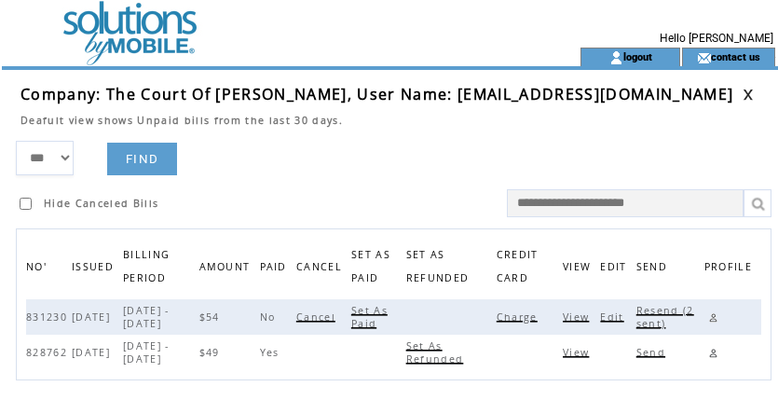
click at [673, 316] on span "Resend (2 sent)" at bounding box center [665, 317] width 58 height 26
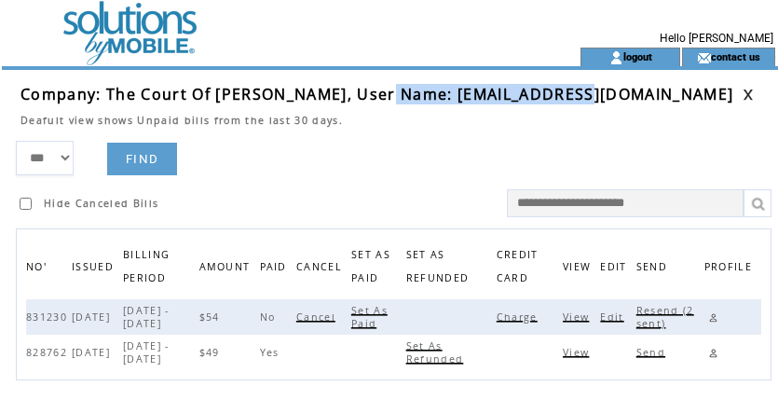
drag, startPoint x: 373, startPoint y: 96, endPoint x: 573, endPoint y: 93, distance: 200.3
click at [573, 93] on td "Company: The Court Of Christ, User Name: thecocmedia@gmail.com" at bounding box center [381, 94] width 722 height 20
copy span "thecocmedia@gmail.com"
click at [719, 315] on link at bounding box center [713, 317] width 18 height 18
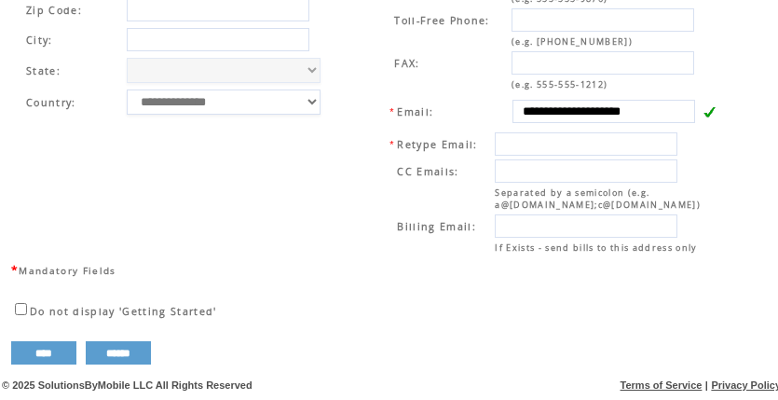
scroll to position [791, 0]
drag, startPoint x: 372, startPoint y: 22, endPoint x: 382, endPoint y: 42, distance: 22.1
click at [372, 22] on td "**********" at bounding box center [546, 96] width 379 height 328
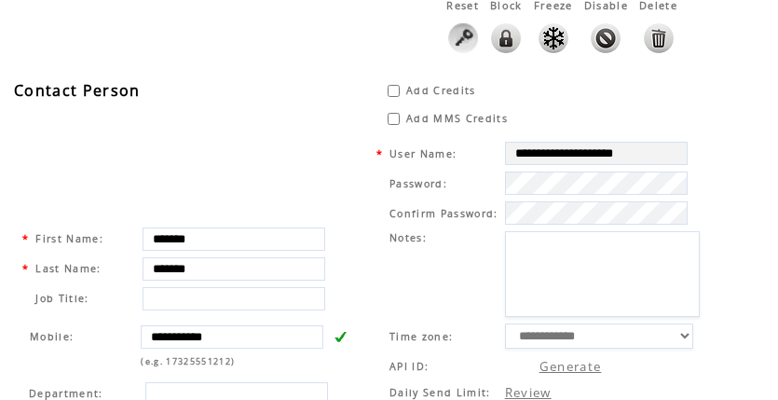
scroll to position [0, 0]
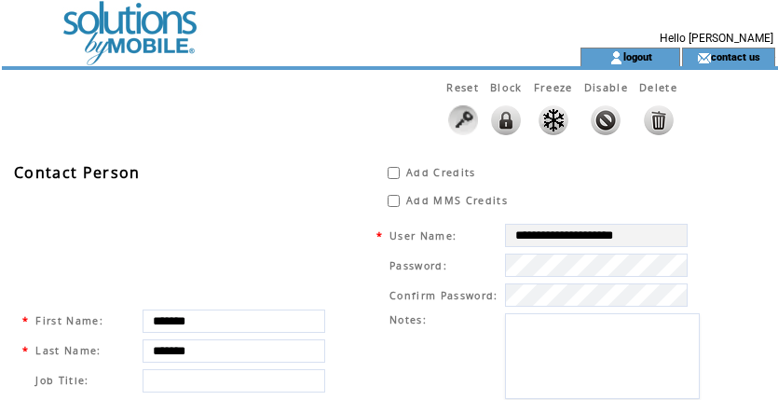
click at [116, 47] on td at bounding box center [257, 24] width 511 height 48
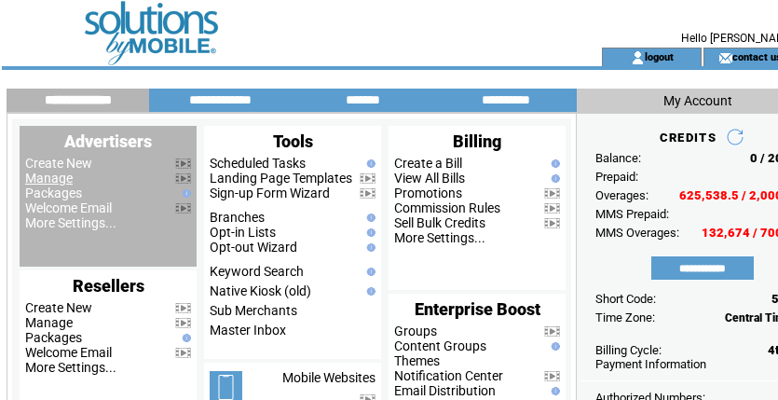
click at [38, 180] on link "Manage" at bounding box center [49, 177] width 48 height 15
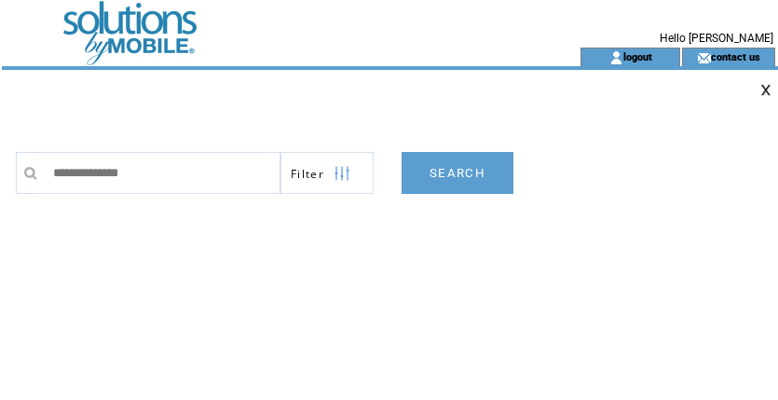
type input "**********"
click at [459, 177] on link "SEARCH" at bounding box center [457, 173] width 112 height 42
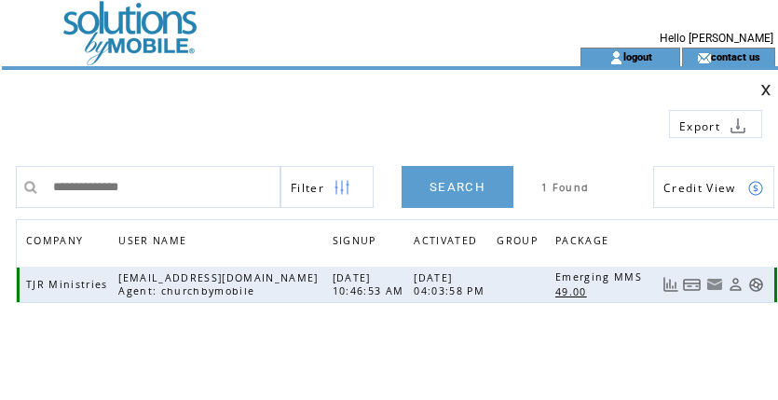
click at [685, 289] on link at bounding box center [692, 285] width 19 height 16
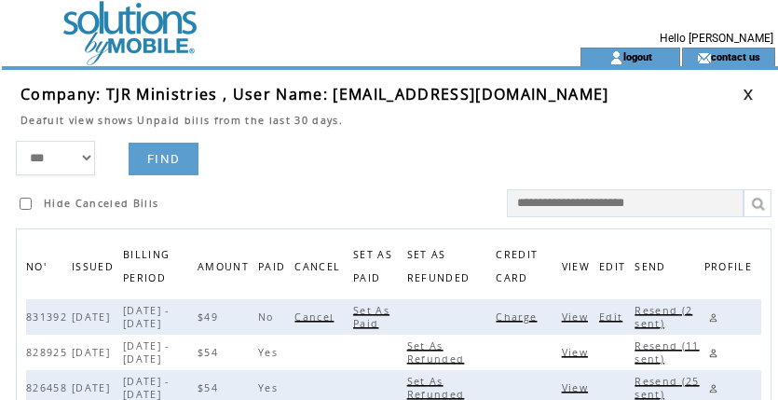
click at [521, 320] on span "Charge" at bounding box center [519, 316] width 46 height 13
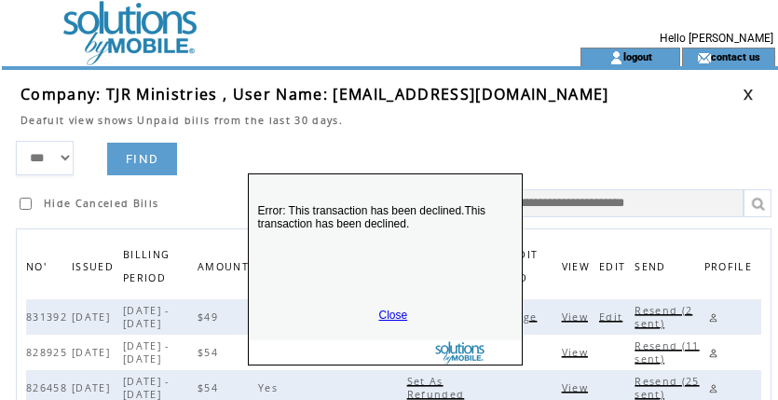
drag, startPoint x: 374, startPoint y: 335, endPoint x: 369, endPoint y: 247, distance: 88.7
click at [369, 245] on p "Error: This transaction has been declined.This transaction has been declined." at bounding box center [385, 241] width 273 height 112
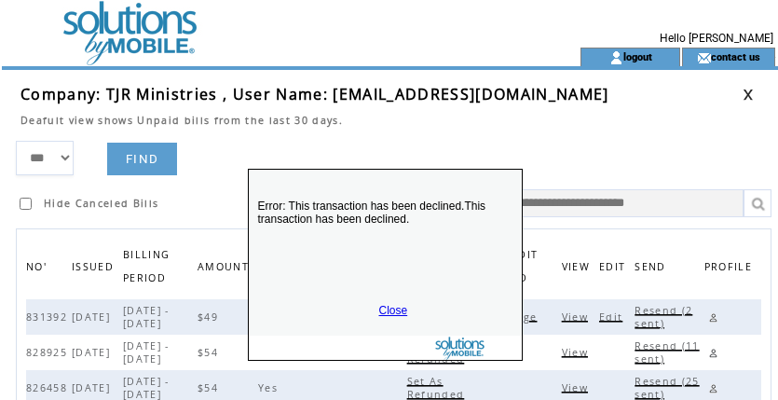
click at [397, 309] on link "Close" at bounding box center [393, 310] width 29 height 13
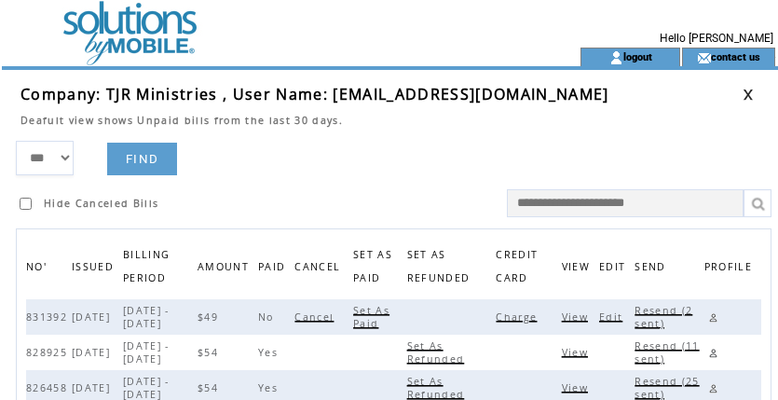
click at [622, 317] on span "Edit" at bounding box center [613, 316] width 28 height 13
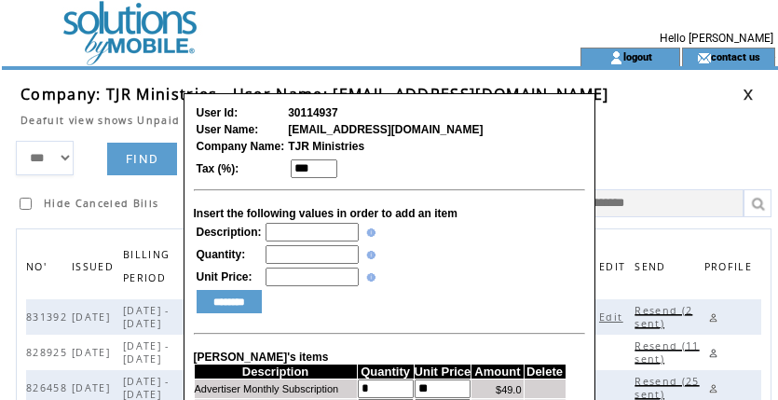
click at [312, 241] on input "text" at bounding box center [311, 232] width 93 height 19
type input "**********"
type input "*"
click at [235, 305] on input "********" at bounding box center [229, 301] width 65 height 23
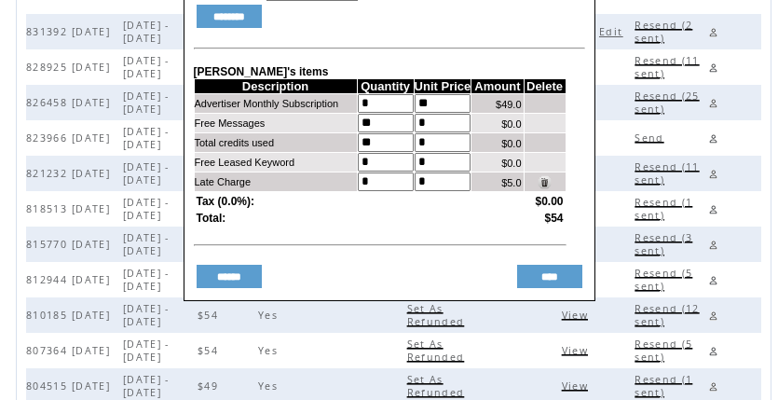
scroll to position [290, 0]
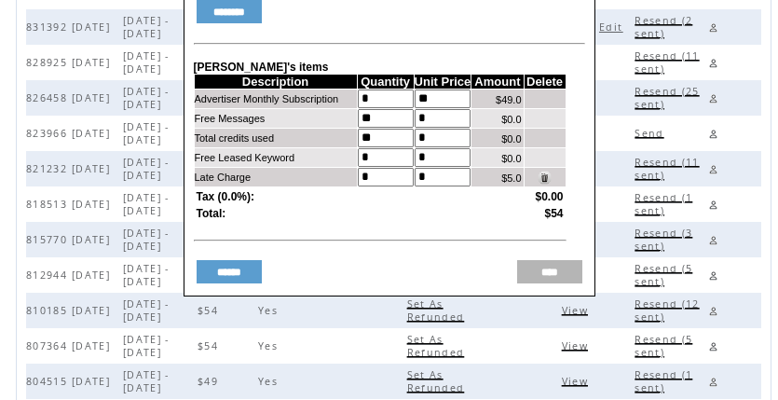
click at [551, 283] on input "****" at bounding box center [549, 271] width 65 height 23
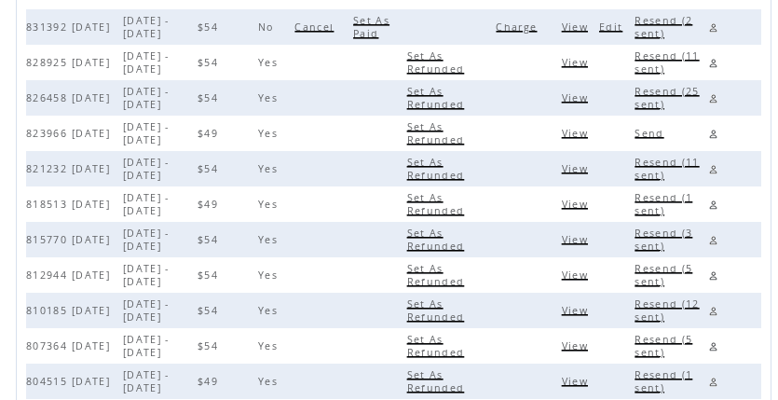
scroll to position [0, 0]
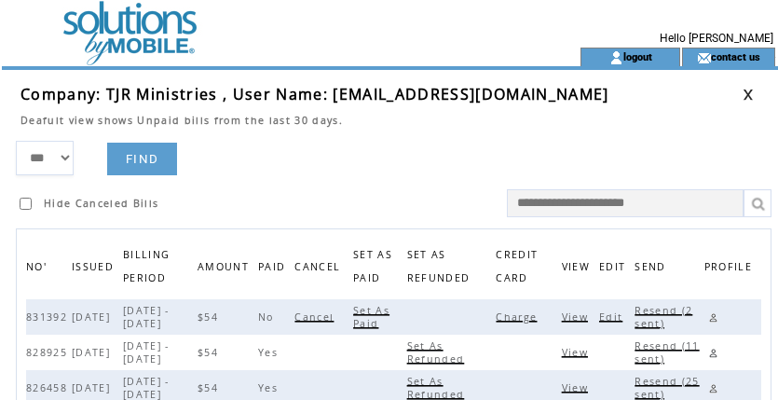
click at [651, 314] on span "Resend (2 sent)" at bounding box center [663, 317] width 58 height 26
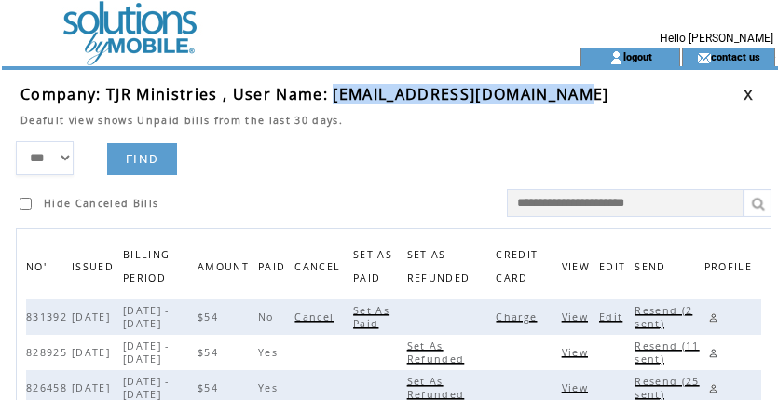
drag, startPoint x: 332, startPoint y: 94, endPoint x: 600, endPoint y: 91, distance: 268.3
click at [600, 91] on td "Company: TJR Ministries , User Name: everydaymanna639@gmail.com" at bounding box center [381, 94] width 722 height 20
copy span "everydaymanna639@gmail.com"
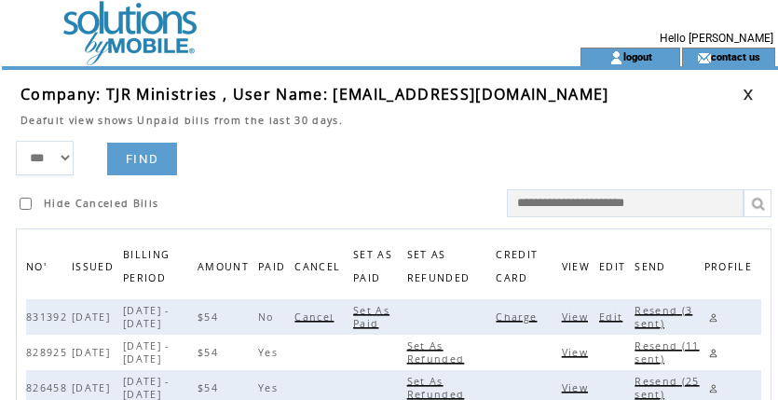
click at [433, 20] on td at bounding box center [257, 24] width 511 height 48
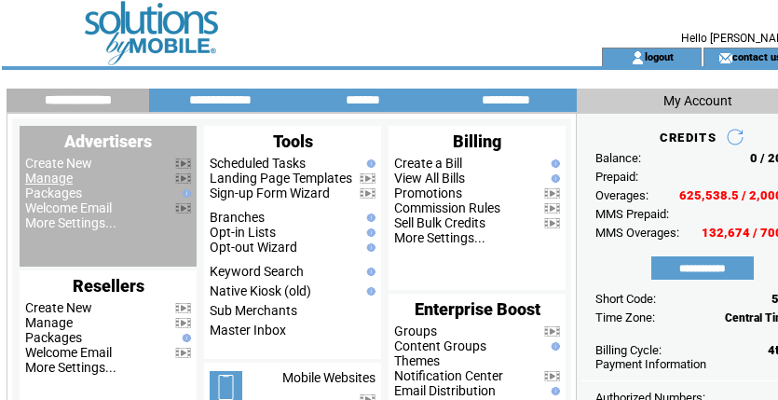
drag, startPoint x: 38, startPoint y: 181, endPoint x: 34, endPoint y: 162, distance: 19.2
click at [38, 181] on link "Manage" at bounding box center [49, 177] width 48 height 15
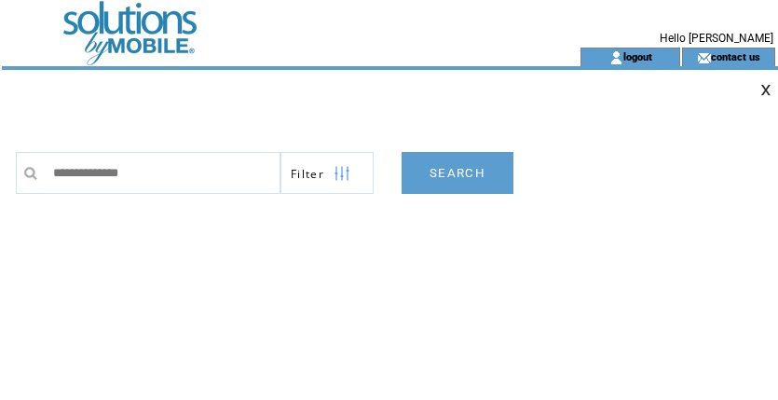
type input "**********"
click at [456, 170] on link "SEARCH" at bounding box center [457, 173] width 112 height 42
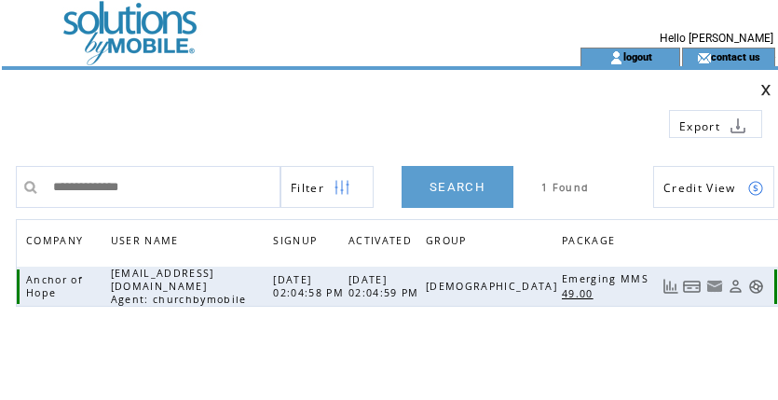
click at [688, 285] on link at bounding box center [692, 287] width 19 height 16
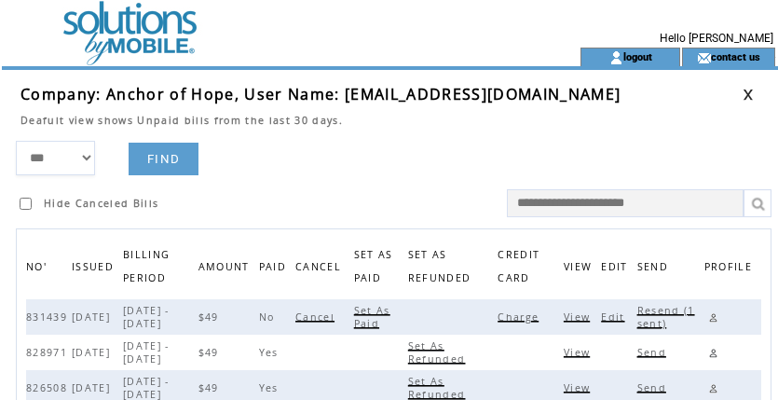
click at [528, 319] on span "Charge" at bounding box center [520, 316] width 46 height 13
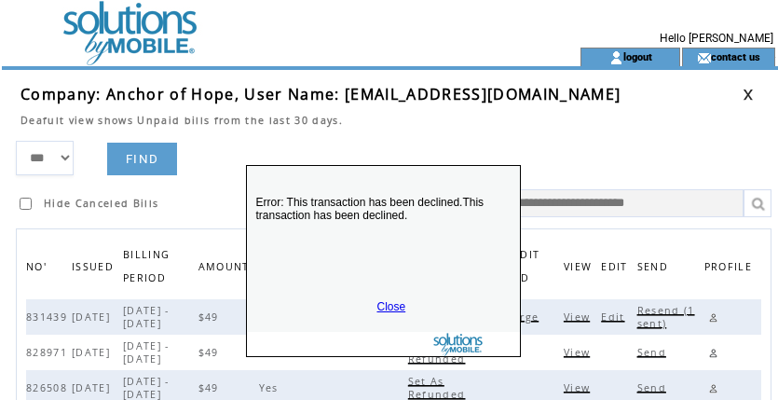
drag, startPoint x: 466, startPoint y: 330, endPoint x: 456, endPoint y: 237, distance: 93.6
click at [457, 235] on p "Error: This transaction has been declined.This transaction has been declined." at bounding box center [383, 233] width 273 height 112
drag, startPoint x: 386, startPoint y: 302, endPoint x: 444, endPoint y: 222, distance: 99.3
click at [388, 300] on link "Close" at bounding box center [390, 305] width 29 height 13
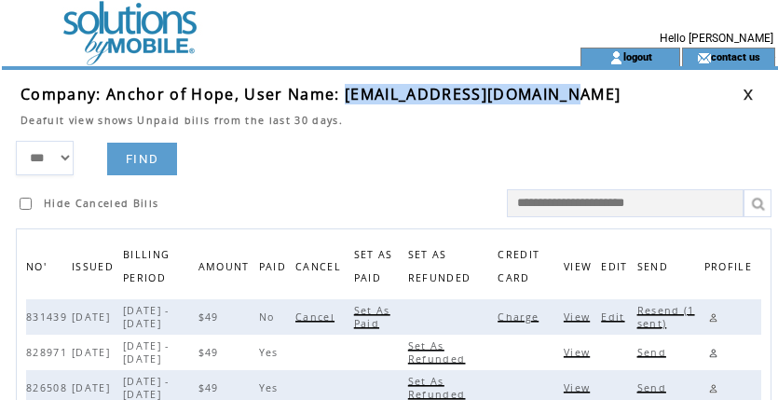
drag, startPoint x: 342, startPoint y: 98, endPoint x: 576, endPoint y: 97, distance: 233.8
click at [576, 97] on td "Company: Anchor of Hope, User Name: anchorofhopeus@gmail.com" at bounding box center [381, 94] width 722 height 20
copy span "anchorofhopeus@gmail.com"
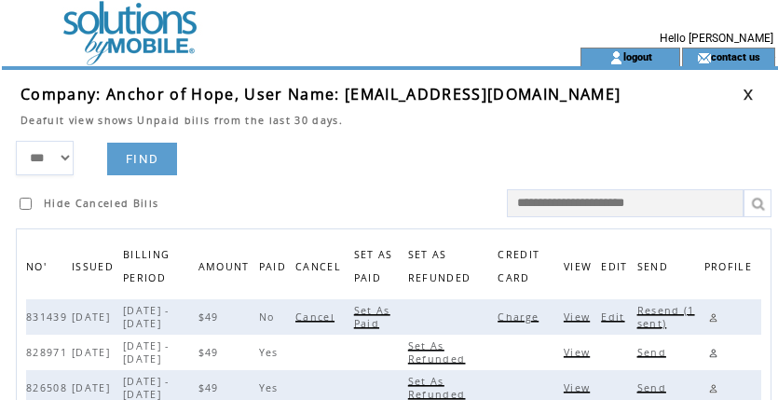
click at [304, 142] on form "*** **** ****** FIND Hide Canceled Bills" at bounding box center [398, 179] width 765 height 76
click at [666, 310] on span "Resend (1 sent)" at bounding box center [666, 317] width 58 height 26
drag, startPoint x: 351, startPoint y: 41, endPoint x: 359, endPoint y: 34, distance: 9.9
click at [355, 35] on td at bounding box center [257, 24] width 511 height 48
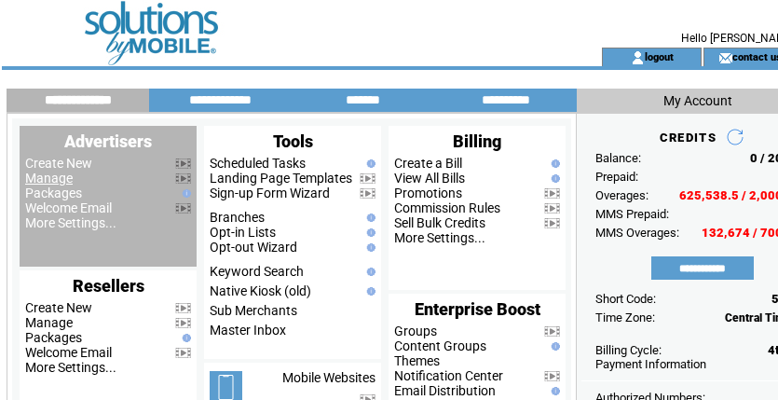
click at [53, 176] on link "Manage" at bounding box center [49, 177] width 48 height 15
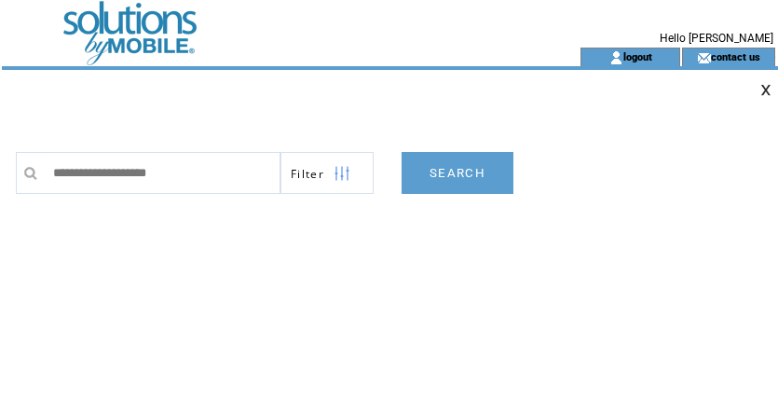
type input "**********"
click at [476, 179] on link "SEARCH" at bounding box center [457, 173] width 112 height 42
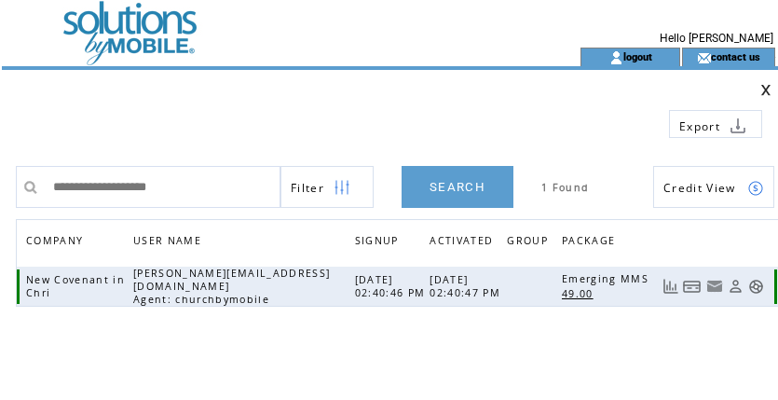
click at [684, 285] on link at bounding box center [692, 287] width 19 height 16
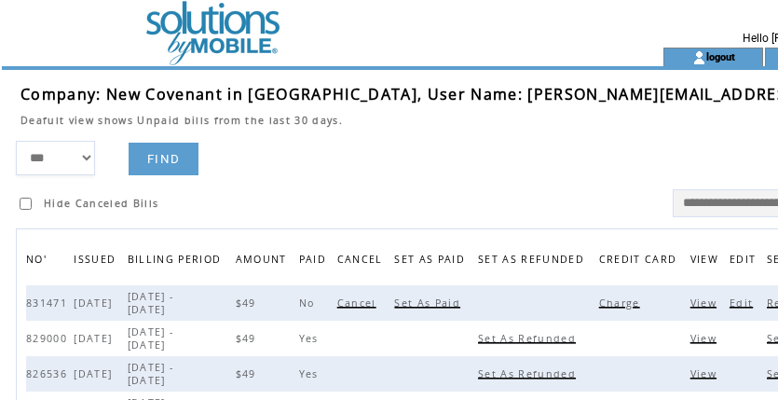
click at [599, 309] on span "Charge" at bounding box center [622, 302] width 46 height 13
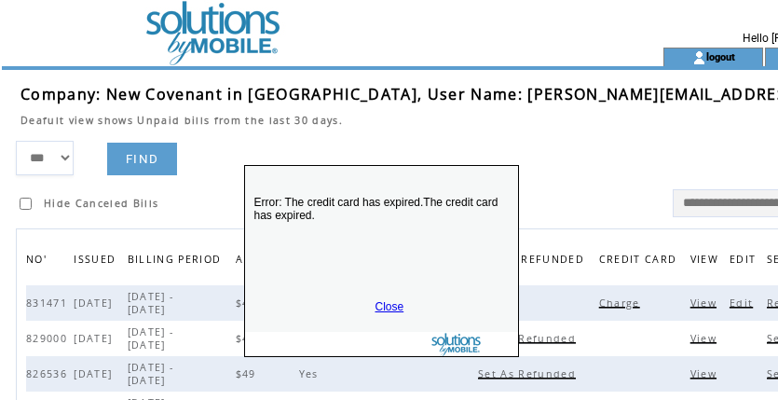
drag, startPoint x: 411, startPoint y: 356, endPoint x: 401, endPoint y: 260, distance: 96.4
click at [401, 260] on p "Error: The credit card has expired.The credit card has expired." at bounding box center [381, 233] width 273 height 112
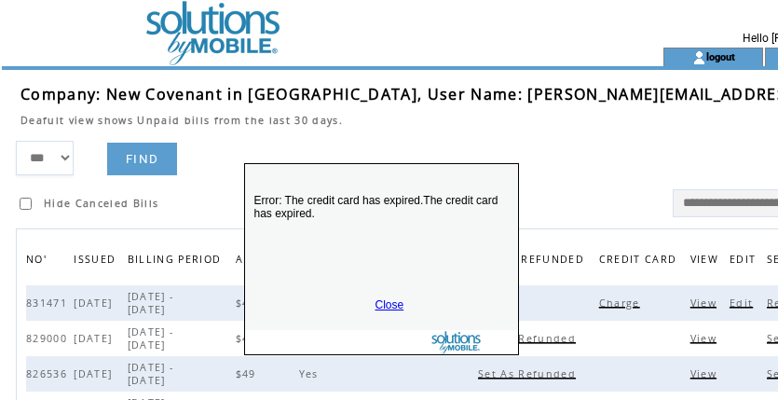
click at [389, 308] on link "Close" at bounding box center [389, 304] width 29 height 13
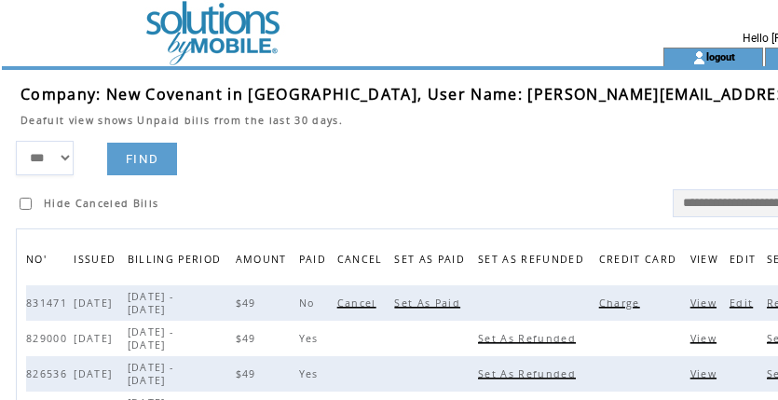
drag, startPoint x: 401, startPoint y: 158, endPoint x: 555, endPoint y: 192, distance: 158.2
click at [404, 158] on form "*** **** ****** FIND Hide Canceled Bills" at bounding box center [481, 179] width 931 height 76
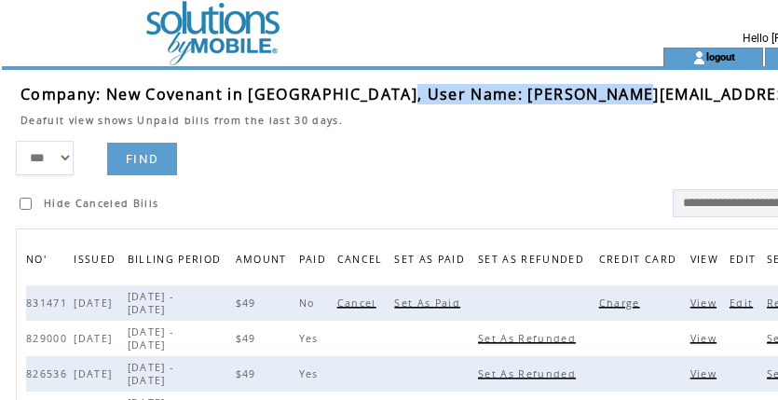
drag, startPoint x: 390, startPoint y: 97, endPoint x: 608, endPoint y: 94, distance: 218.0
click at [608, 94] on span "Company: New Covenant in Chri, User Name: clifford_causey@yahoo.com" at bounding box center [477, 94] width 915 height 20
copy span "clifford_causey@yahoo.com"
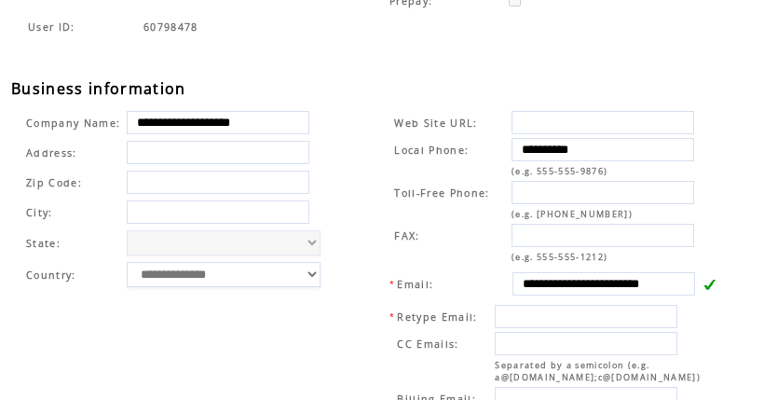
scroll to position [614, 0]
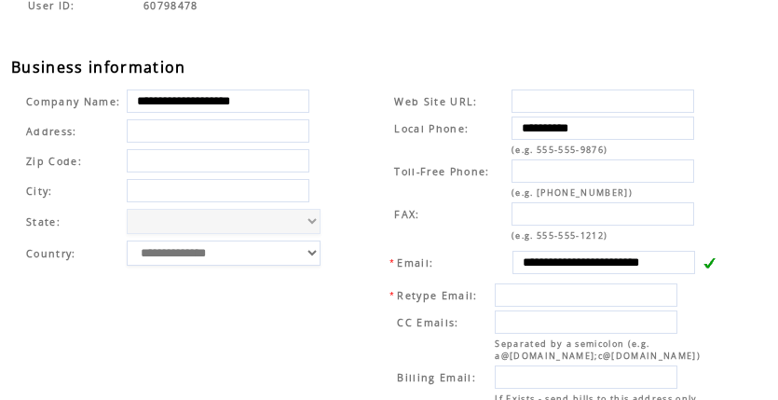
drag, startPoint x: 393, startPoint y: 23, endPoint x: 231, endPoint y: 28, distance: 162.2
click at [393, 13] on td "60798478" at bounding box center [425, 5] width 565 height 15
drag, startPoint x: 347, startPoint y: 66, endPoint x: 405, endPoint y: 75, distance: 58.5
click at [347, 57] on div "User ID: 60798478" at bounding box center [400, 26] width 779 height 61
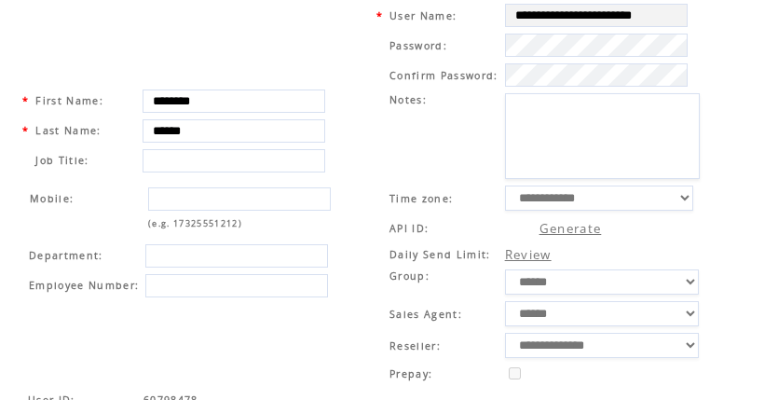
scroll to position [0, 0]
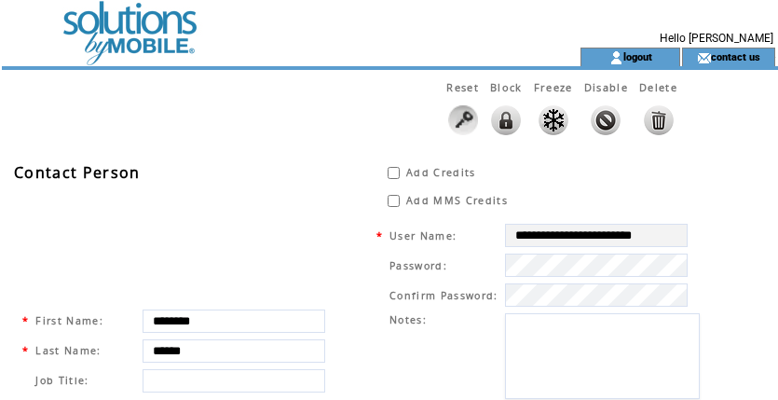
click at [137, 30] on td at bounding box center [257, 24] width 511 height 48
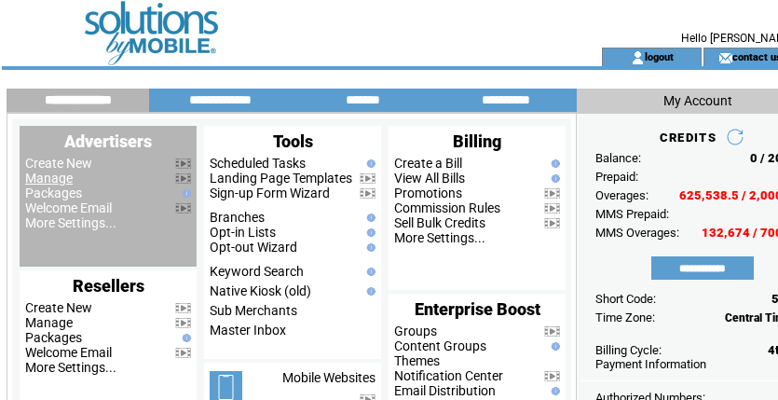
click at [47, 182] on link "Manage" at bounding box center [49, 177] width 48 height 15
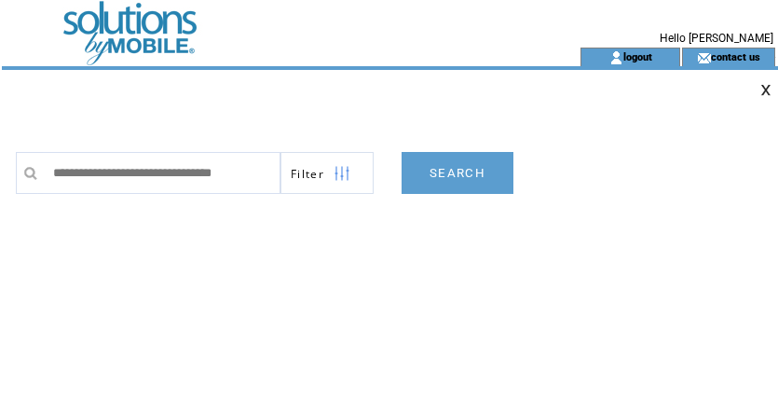
scroll to position [0, 26]
type input "**********"
click at [446, 177] on link "SEARCH" at bounding box center [457, 173] width 112 height 42
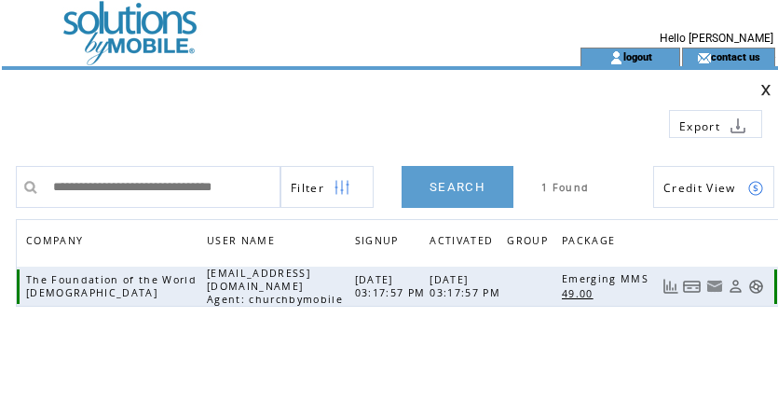
click at [696, 284] on link at bounding box center [692, 287] width 19 height 16
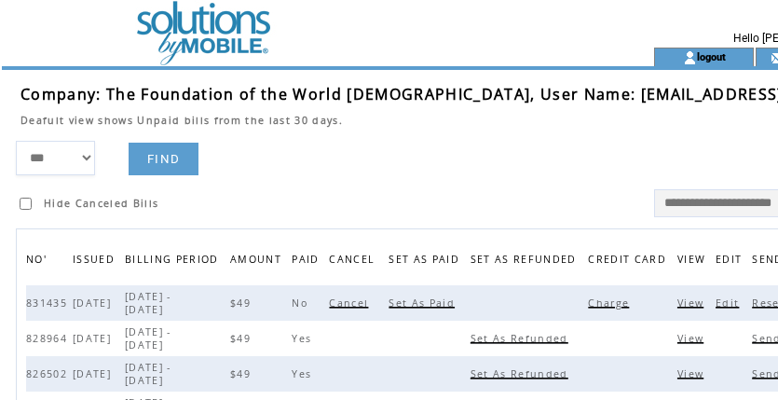
click at [588, 309] on span "Charge" at bounding box center [611, 302] width 46 height 13
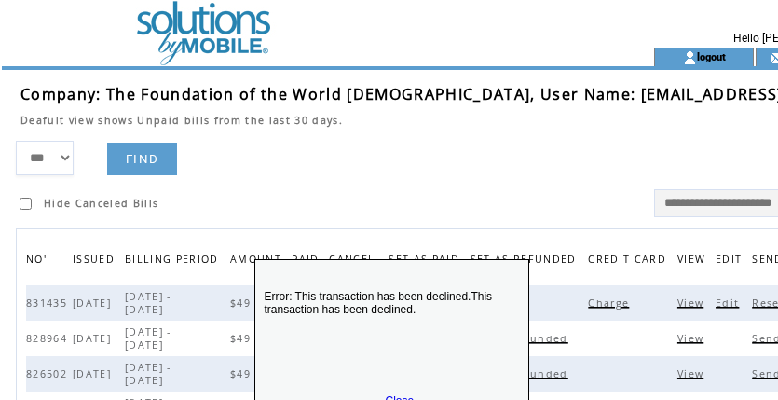
click at [401, 392] on div "Error: This transaction has been declined.This transaction has been declined. C…" at bounding box center [391, 355] width 275 height 192
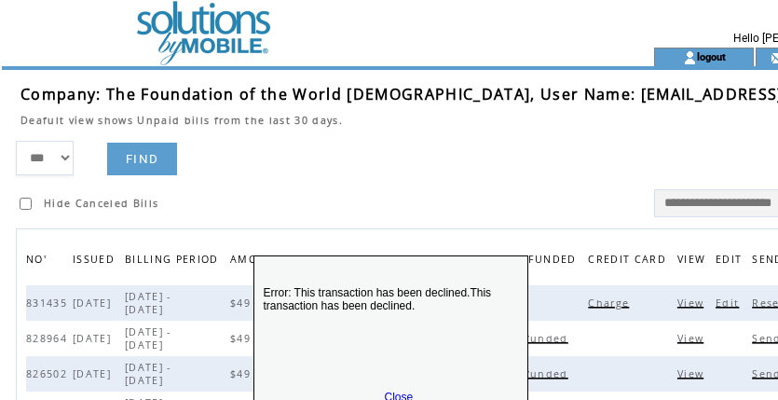
drag, startPoint x: 428, startPoint y: 353, endPoint x: 420, endPoint y: 266, distance: 87.0
click at [422, 270] on p "Error: This transaction has been declined.This transaction has been declined." at bounding box center [390, 323] width 273 height 112
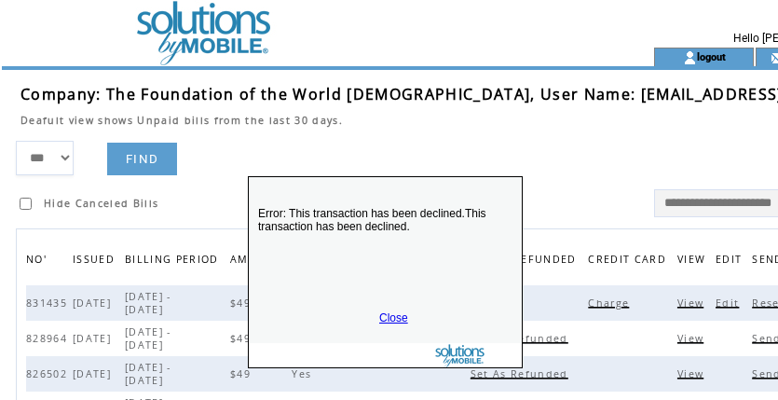
click at [386, 316] on link "Close" at bounding box center [393, 317] width 29 height 13
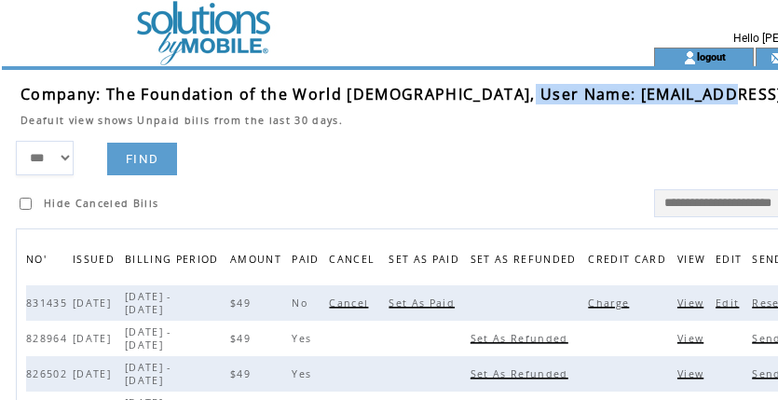
drag, startPoint x: 514, startPoint y: 90, endPoint x: 716, endPoint y: 91, distance: 202.1
click at [716, 91] on td "Company: The Foundation of the World Church, User Name: pastorshakir@gmail.com" at bounding box center [468, 94] width 896 height 20
copy span "pastorshakir@gmail.com"
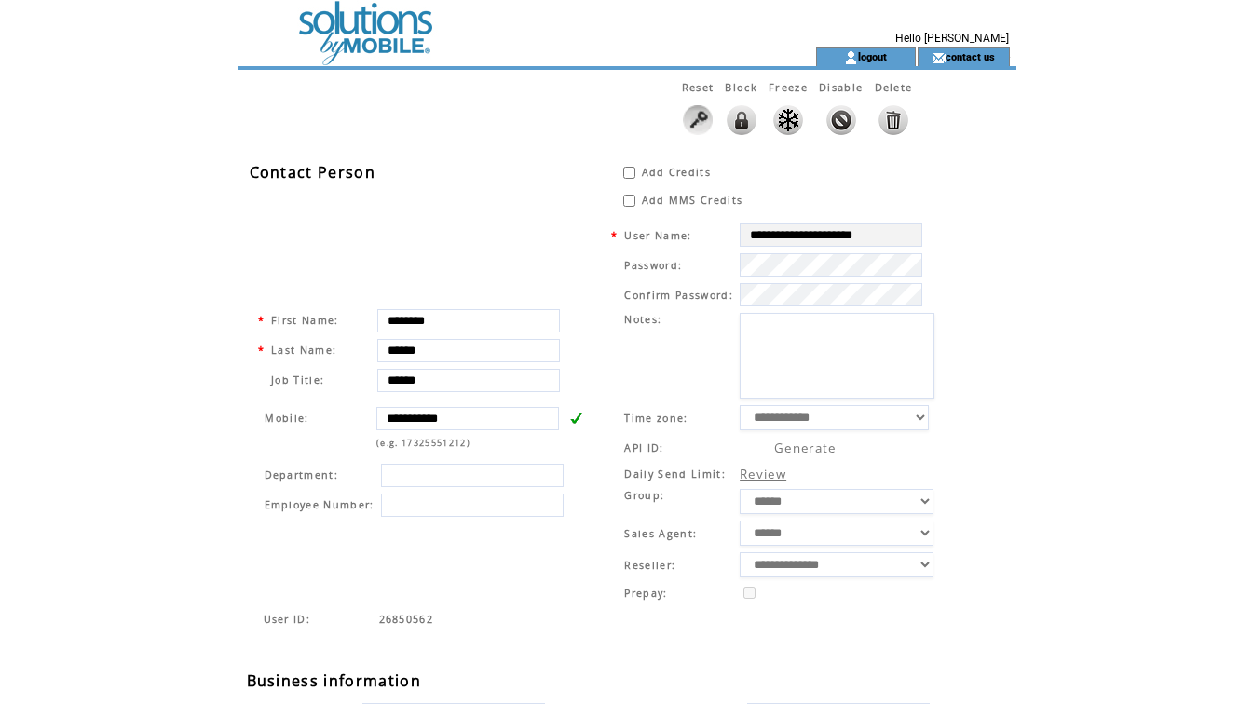
click at [777, 56] on link "logout" at bounding box center [872, 56] width 29 height 12
